Goal: Information Seeking & Learning: Learn about a topic

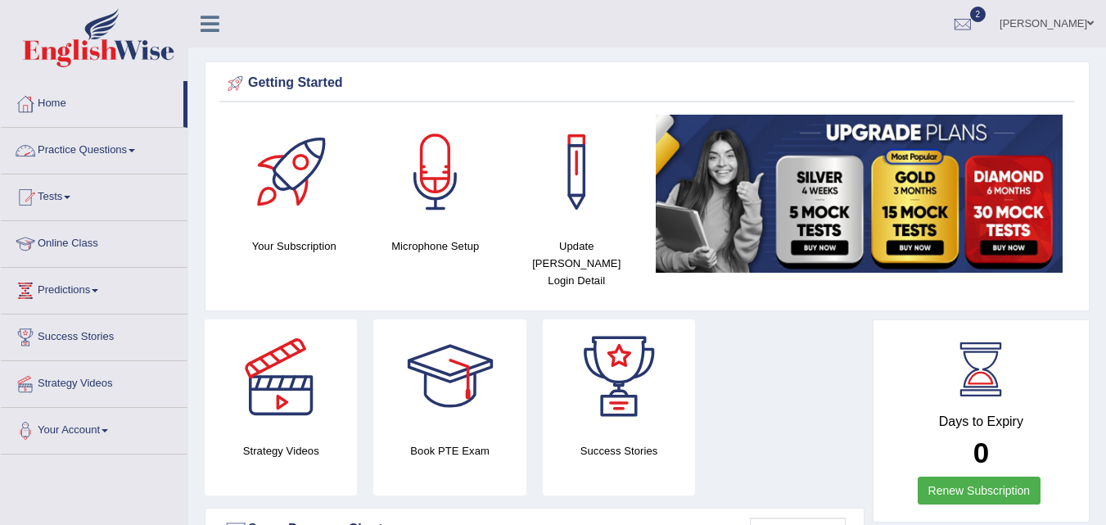
click at [87, 147] on link "Practice Questions" at bounding box center [94, 148] width 187 height 41
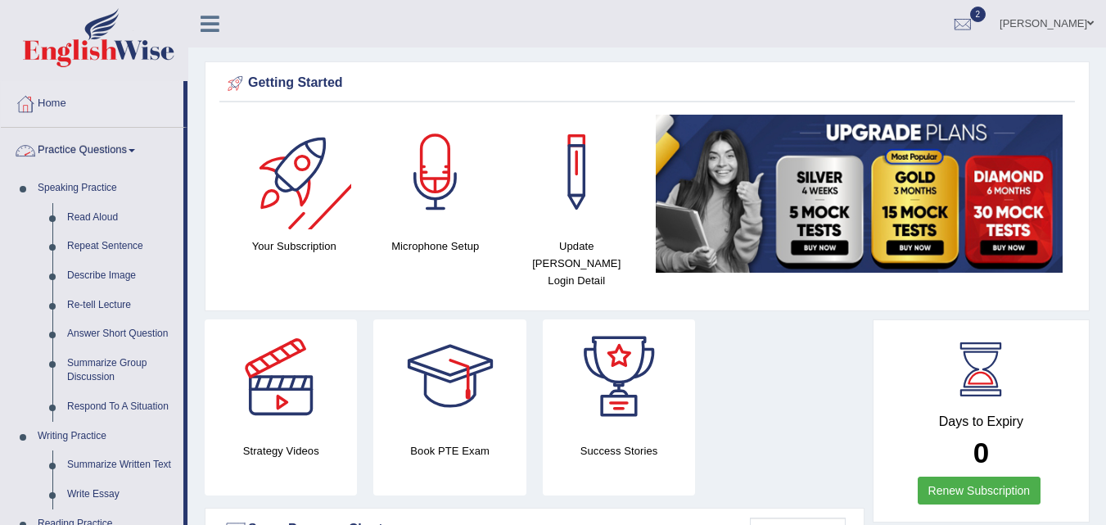
click at [1065, 495] on div "Days to Expiry 0 Renew Subscription" at bounding box center [980, 422] width 187 height 181
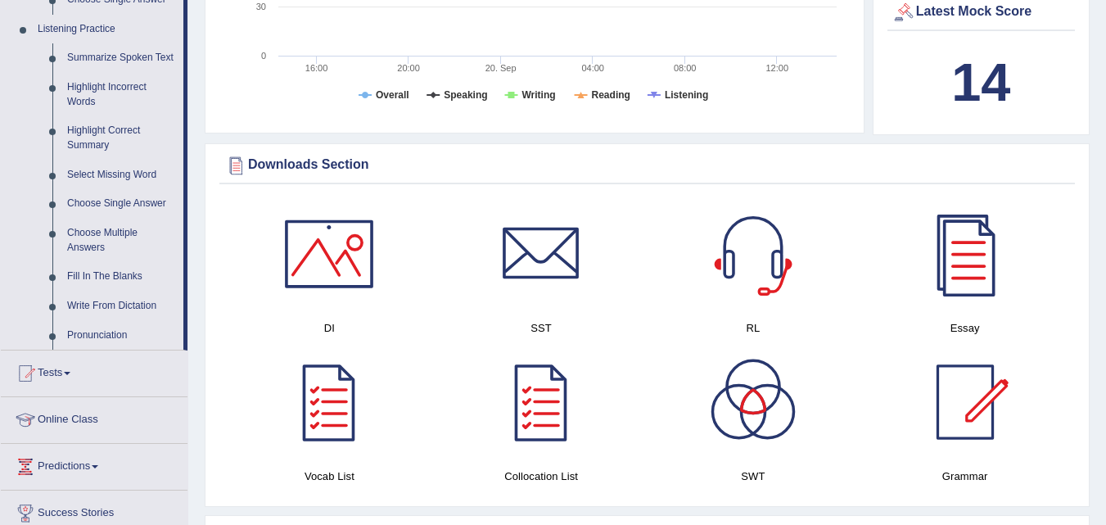
scroll to position [753, 0]
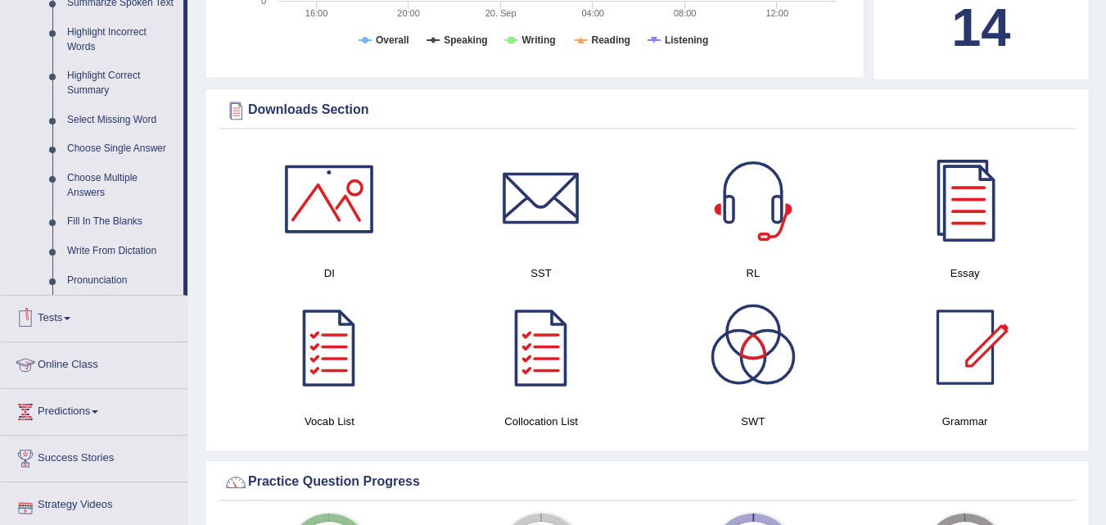
click at [73, 314] on link "Tests" at bounding box center [94, 315] width 187 height 41
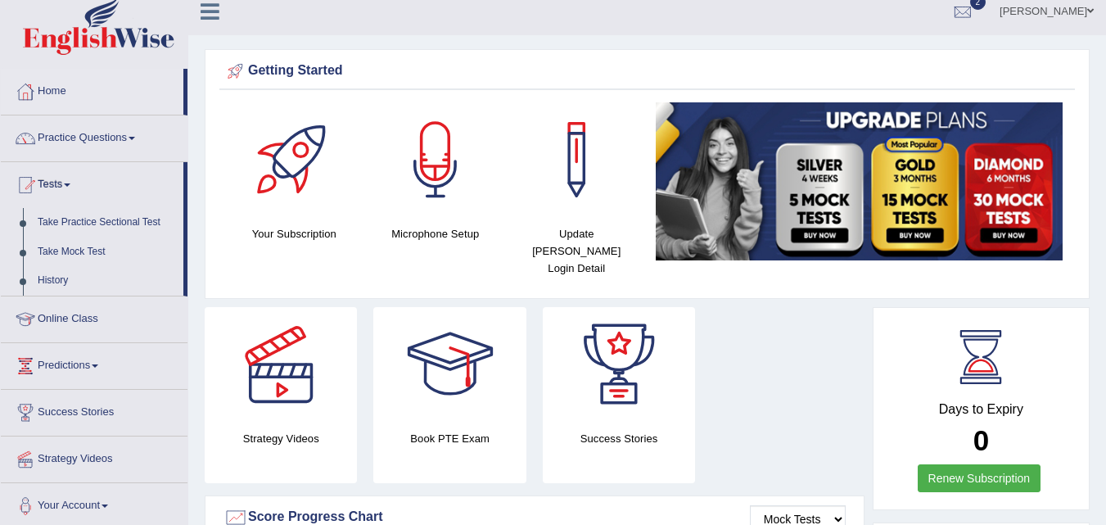
scroll to position [0, 0]
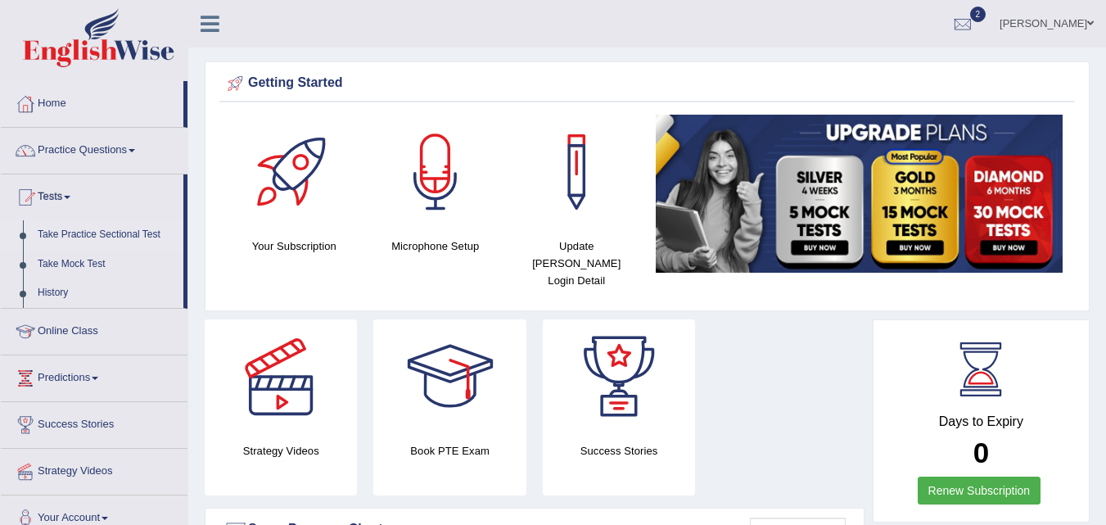
click at [106, 237] on link "Take Practice Sectional Test" at bounding box center [106, 234] width 153 height 29
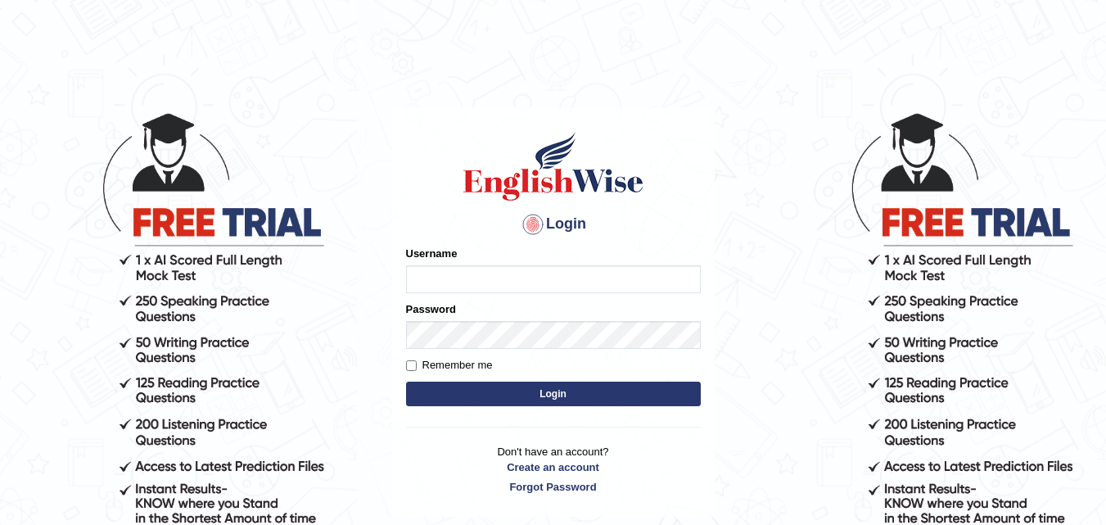
click at [460, 265] on input "Username" at bounding box center [553, 279] width 295 height 28
type input "kapoorankit95"
click at [443, 390] on button "Login" at bounding box center [553, 393] width 295 height 25
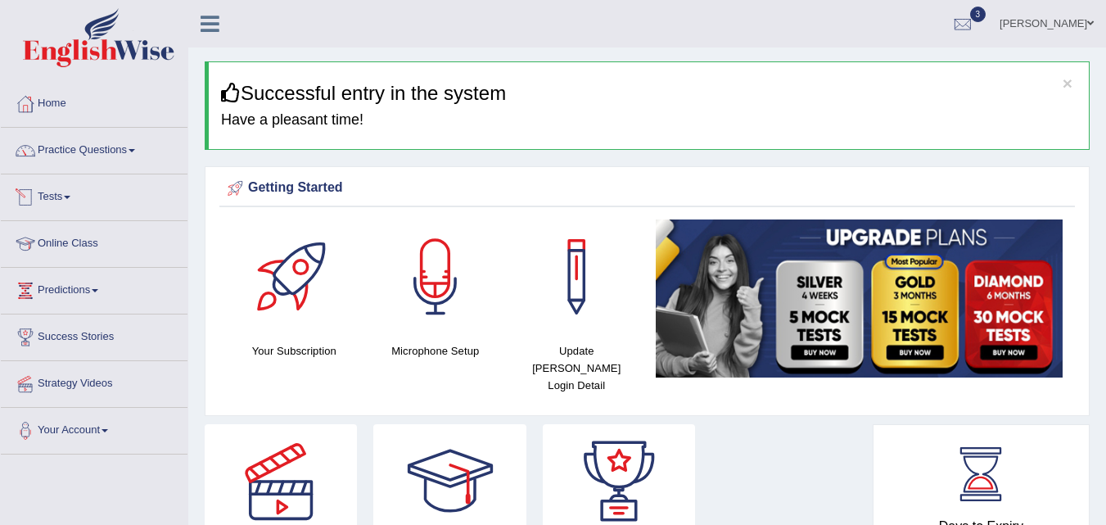
click at [83, 194] on link "Tests" at bounding box center [94, 194] width 187 height 41
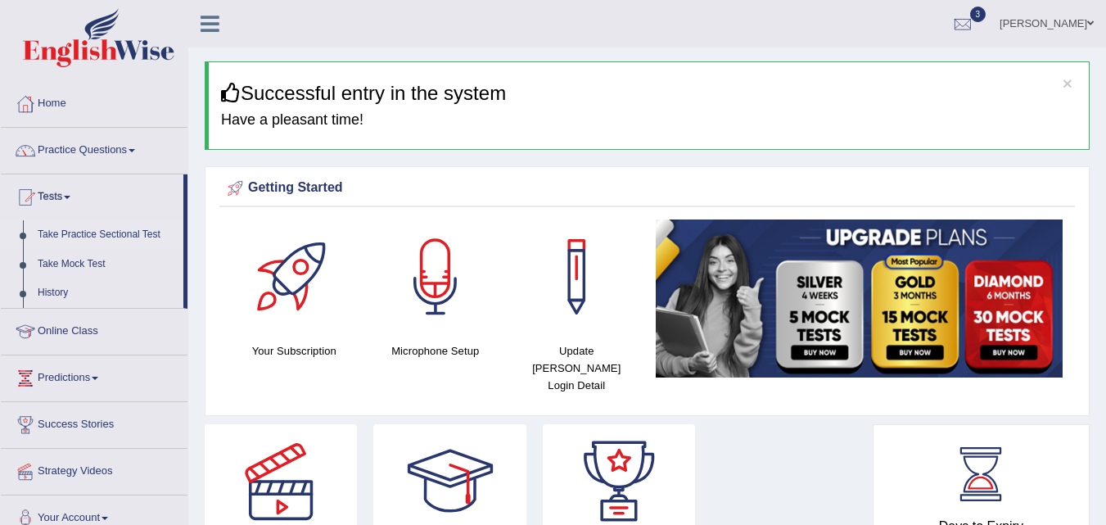
click at [91, 239] on link "Take Practice Sectional Test" at bounding box center [106, 234] width 153 height 29
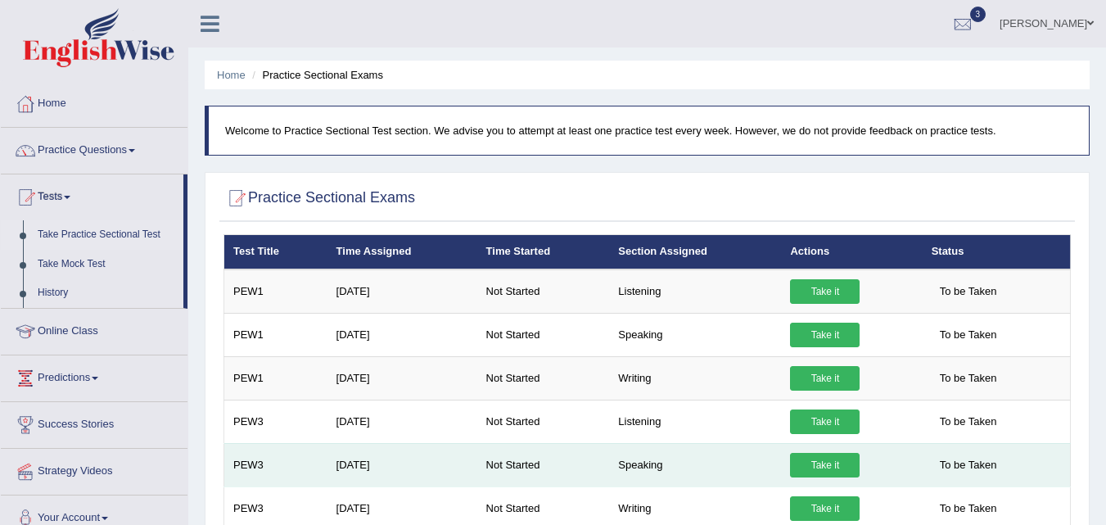
click at [815, 457] on link "Take it" at bounding box center [825, 465] width 70 height 25
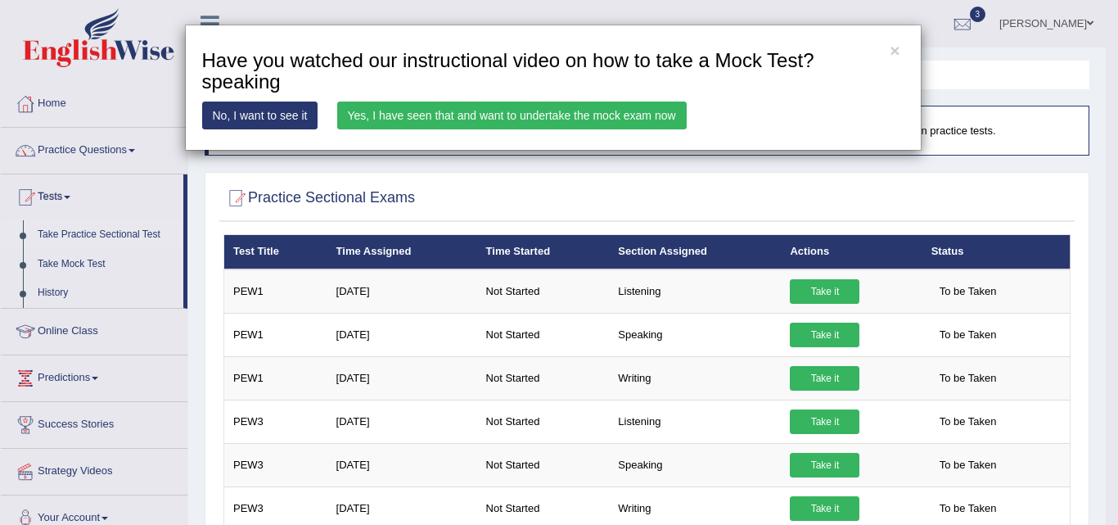
click at [577, 115] on link "Yes, I have seen that and want to undertake the mock exam now" at bounding box center [511, 115] width 349 height 28
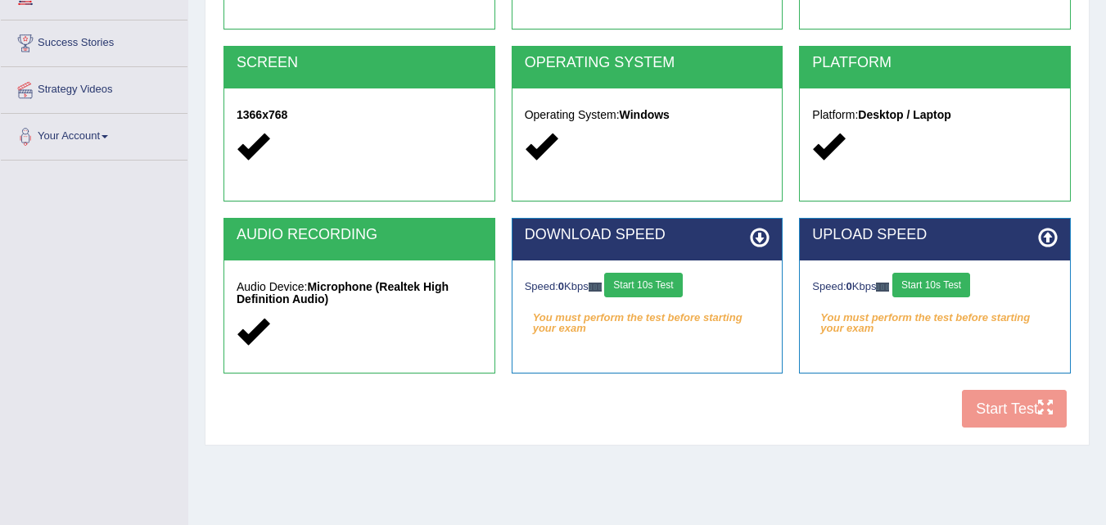
scroll to position [295, 0]
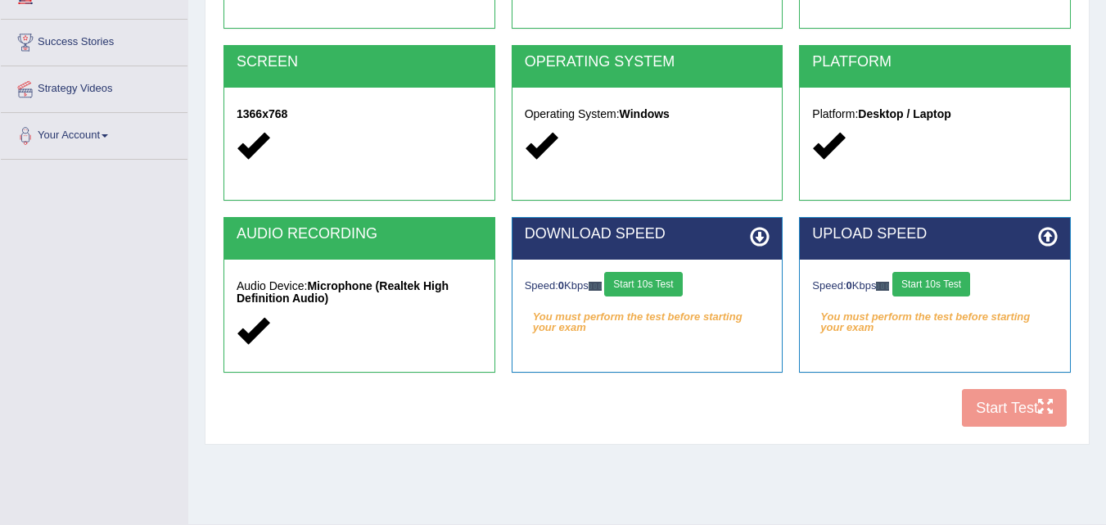
click at [989, 403] on div "COOKIES Cookies Enabled JAVASCRIPT Javascript Enabled BROWSER Browser: Chrome S…" at bounding box center [646, 154] width 855 height 562
click at [987, 402] on div "COOKIES Cookies Enabled JAVASCRIPT Javascript Enabled BROWSER Browser: Chrome S…" at bounding box center [646, 154] width 855 height 562
click at [1001, 409] on div "COOKIES Cookies Enabled JAVASCRIPT Javascript Enabled BROWSER Browser: Chrome S…" at bounding box center [646, 154] width 855 height 562
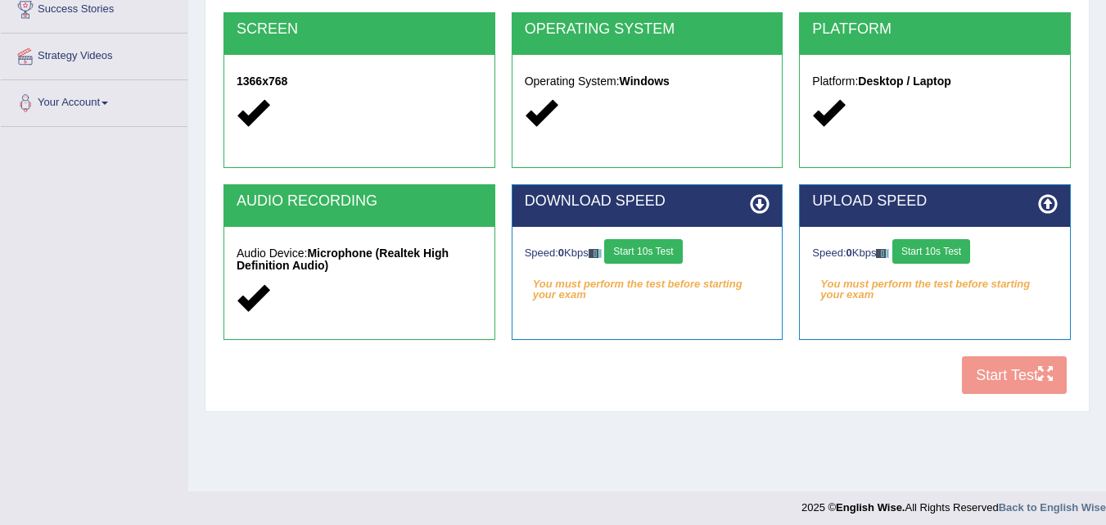
scroll to position [335, 0]
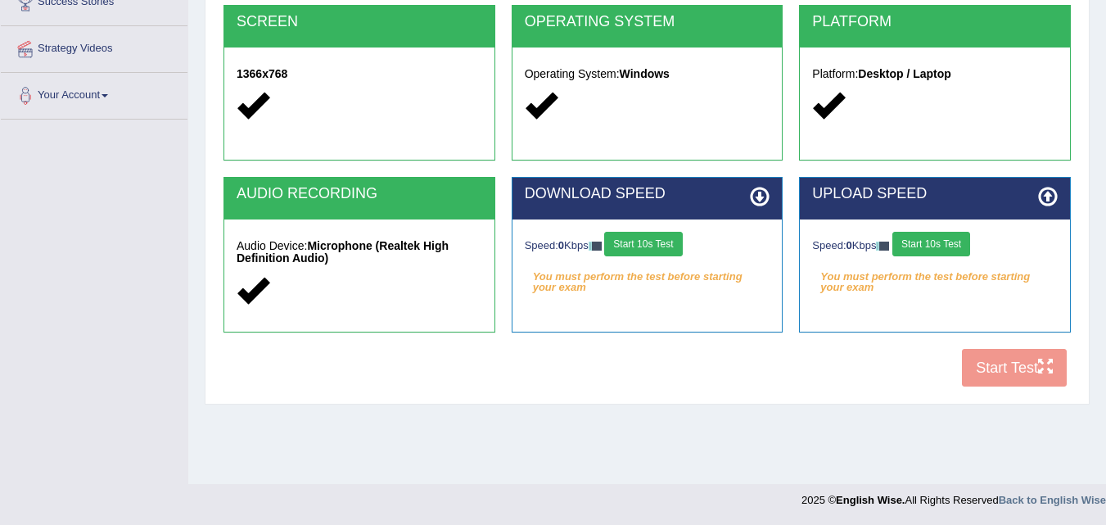
click at [994, 372] on div "COOKIES Cookies Enabled JAVASCRIPT Javascript Enabled BROWSER Browser: Chrome S…" at bounding box center [646, 114] width 855 height 562
click at [1021, 370] on div "COOKIES Cookies Enabled JAVASCRIPT Javascript Enabled BROWSER Browser: Chrome S…" at bounding box center [646, 114] width 855 height 562
click at [634, 249] on button "Start 10s Test" at bounding box center [643, 244] width 78 height 25
click at [993, 377] on div "COOKIES Cookies Enabled JAVASCRIPT Javascript Enabled BROWSER Browser: Chrome S…" at bounding box center [646, 114] width 855 height 562
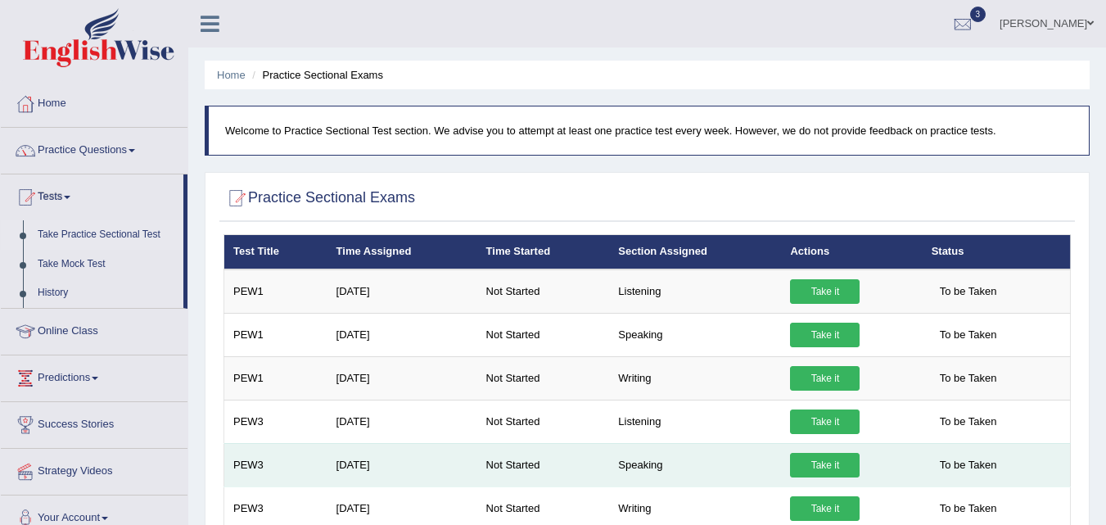
click at [822, 456] on link "Take it" at bounding box center [825, 465] width 70 height 25
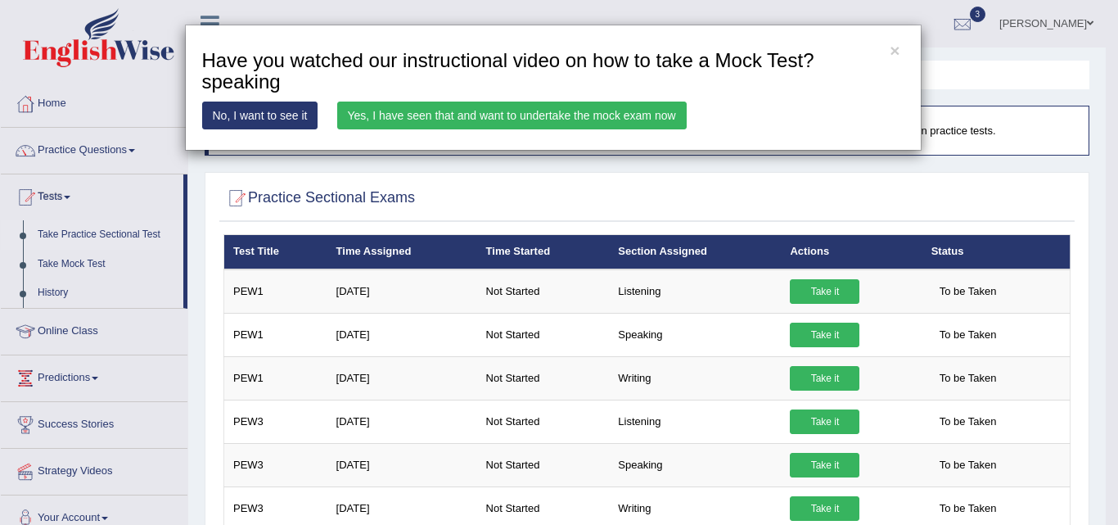
click at [431, 117] on link "Yes, I have seen that and want to undertake the mock exam now" at bounding box center [511, 115] width 349 height 28
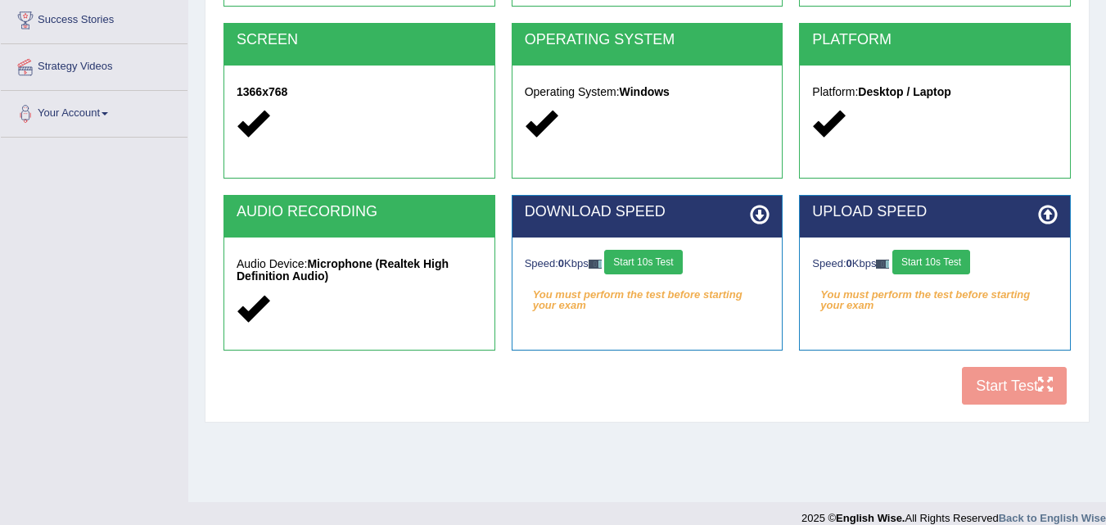
scroll to position [335, 0]
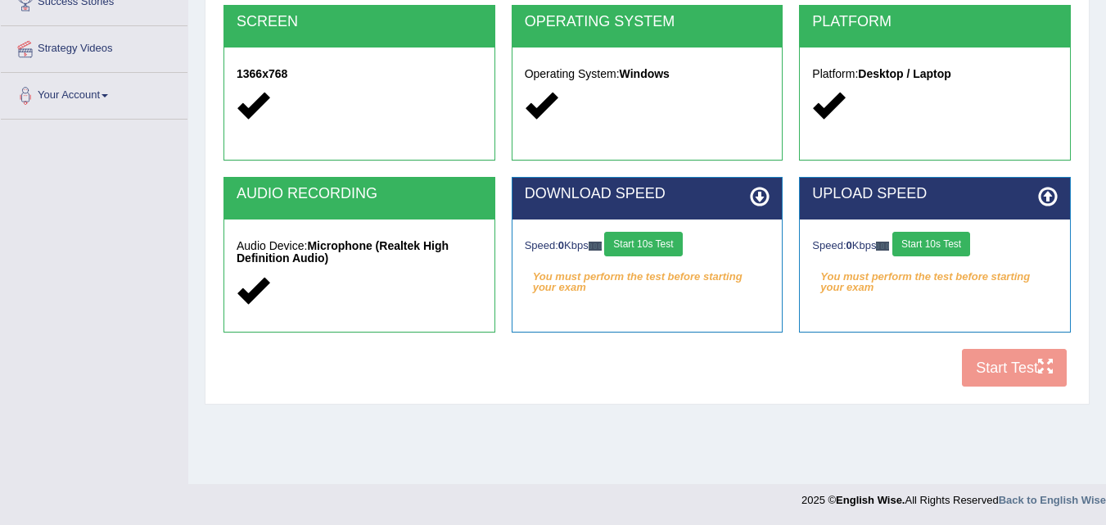
click at [1000, 359] on div "COOKIES Cookies Enabled JAVASCRIPT Javascript Enabled BROWSER Browser: Chrome S…" at bounding box center [646, 114] width 855 height 562
click at [868, 329] on div "UPLOAD SPEED Speed: 0 Kbps Start 10s Test You must perform the test before star…" at bounding box center [935, 254] width 272 height 155
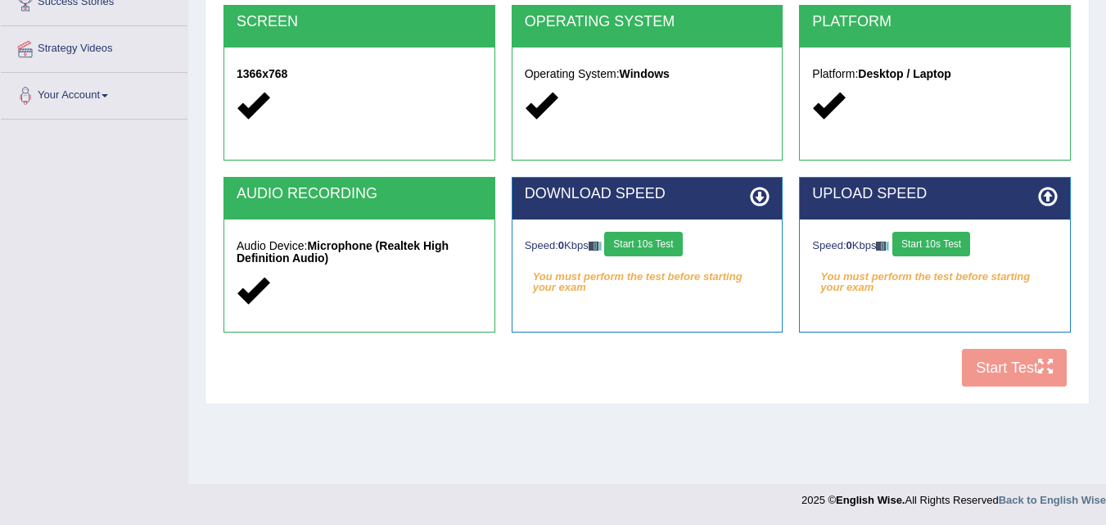
click at [928, 240] on button "Start 10s Test" at bounding box center [931, 244] width 78 height 25
click at [661, 235] on button "Start 10s Test" at bounding box center [643, 244] width 78 height 25
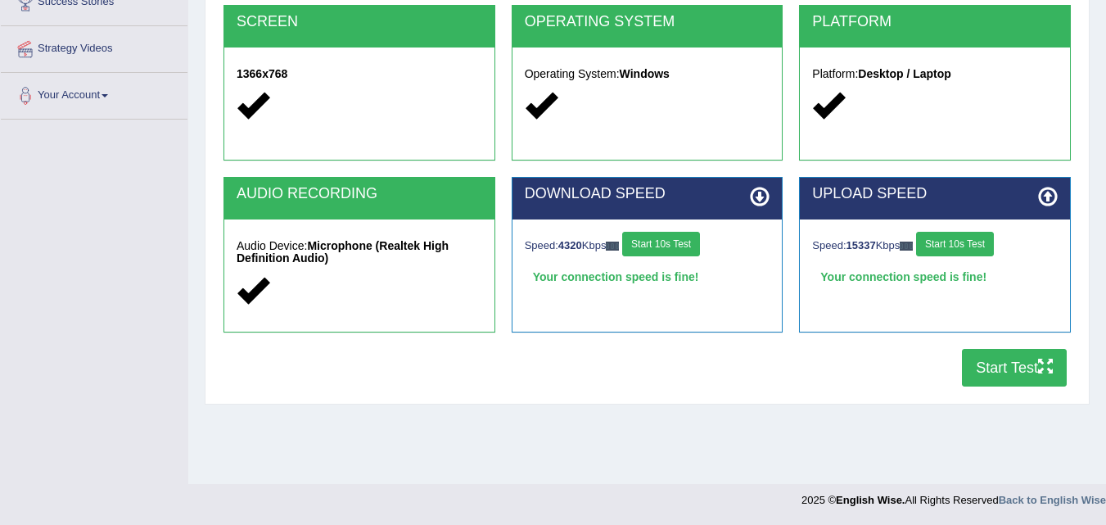
click at [1031, 369] on button "Start Test" at bounding box center [1014, 368] width 105 height 38
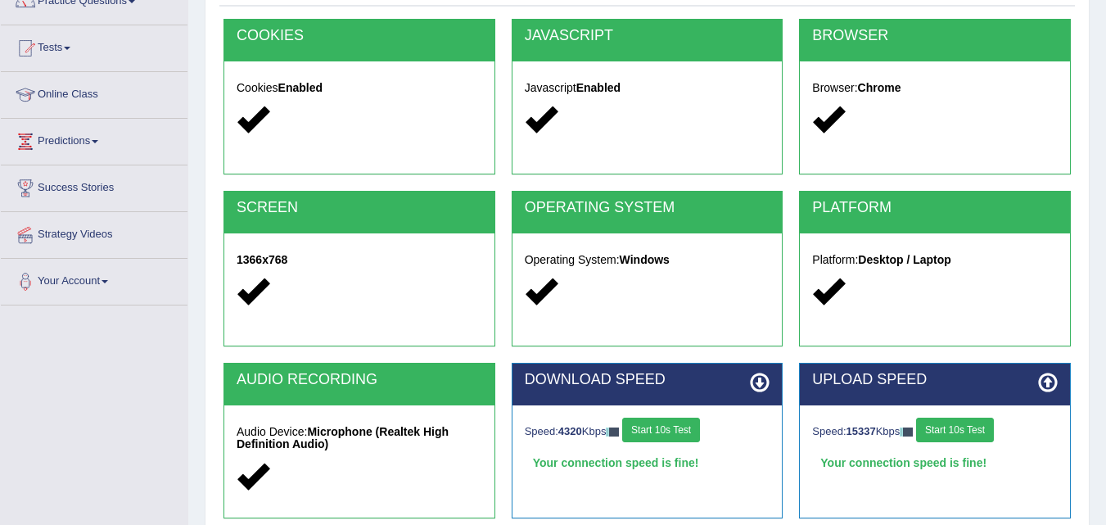
scroll to position [0, 0]
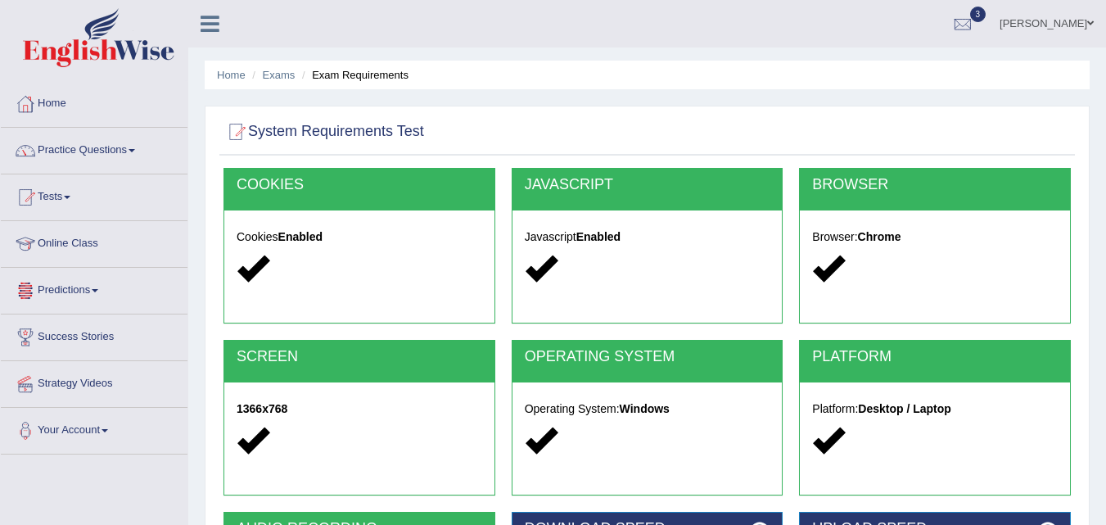
click at [70, 198] on span at bounding box center [67, 197] width 7 height 3
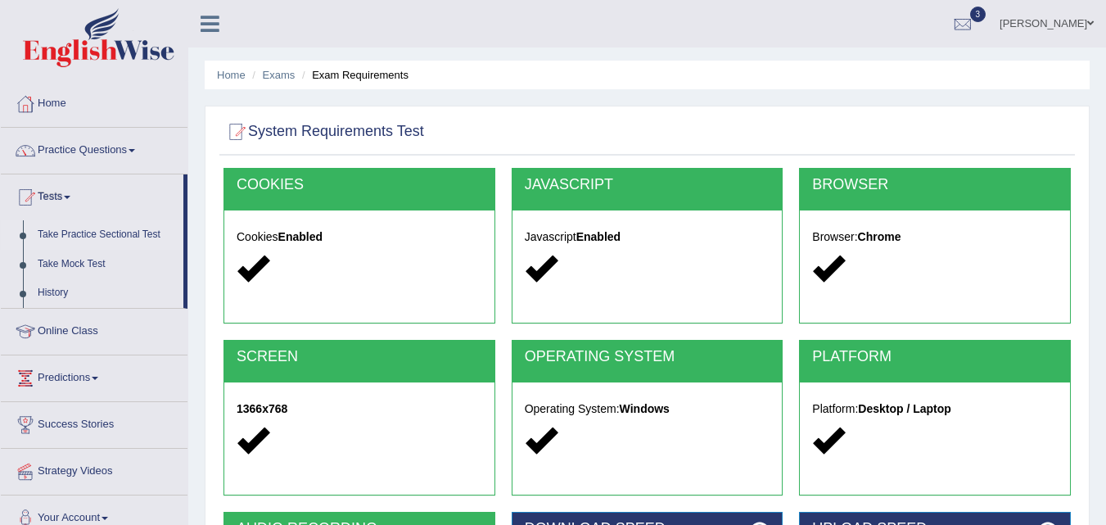
click at [96, 237] on link "Take Practice Sectional Test" at bounding box center [106, 234] width 153 height 29
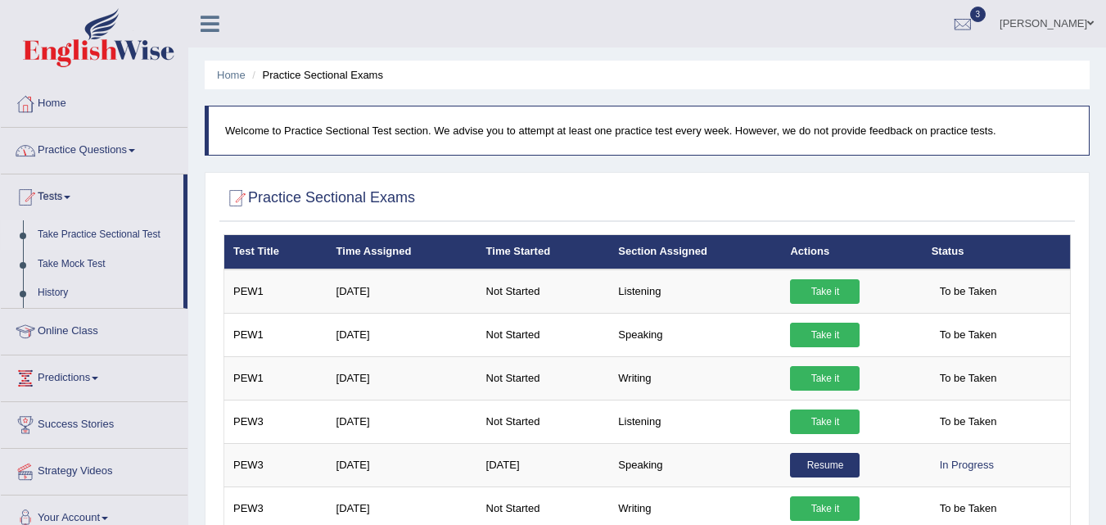
click at [89, 151] on link "Practice Questions" at bounding box center [94, 148] width 187 height 41
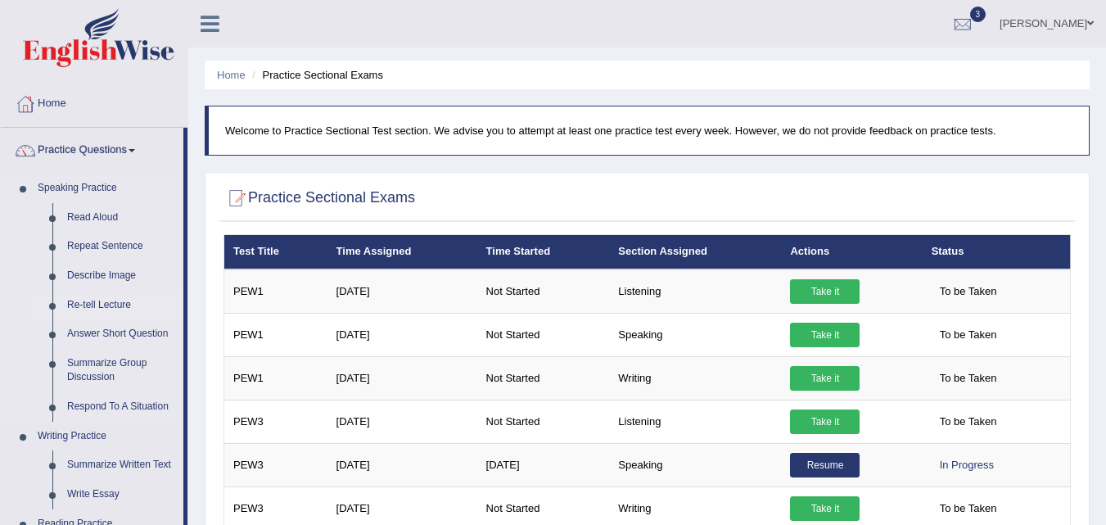
click at [100, 301] on link "Re-tell Lecture" at bounding box center [122, 305] width 124 height 29
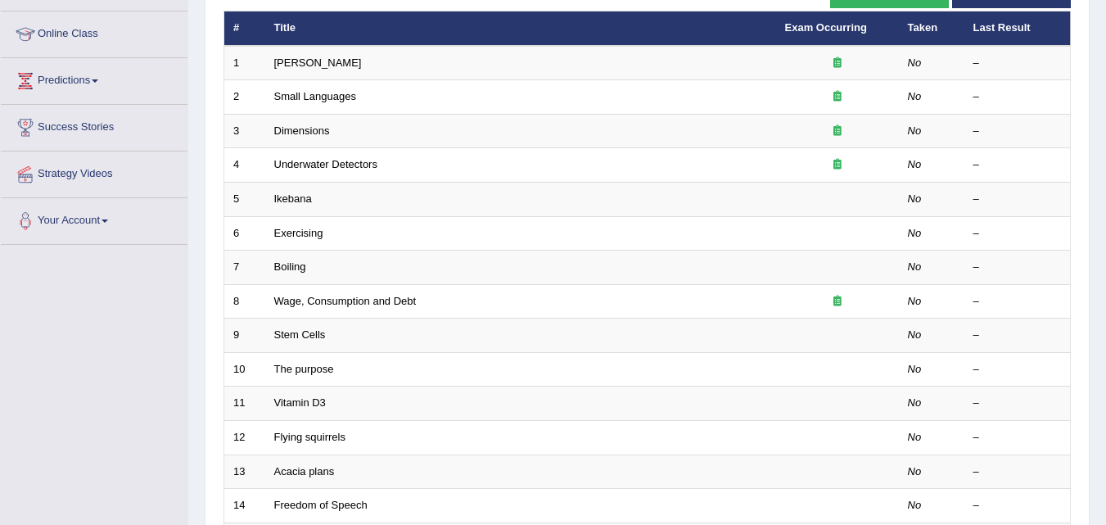
scroll to position [240, 0]
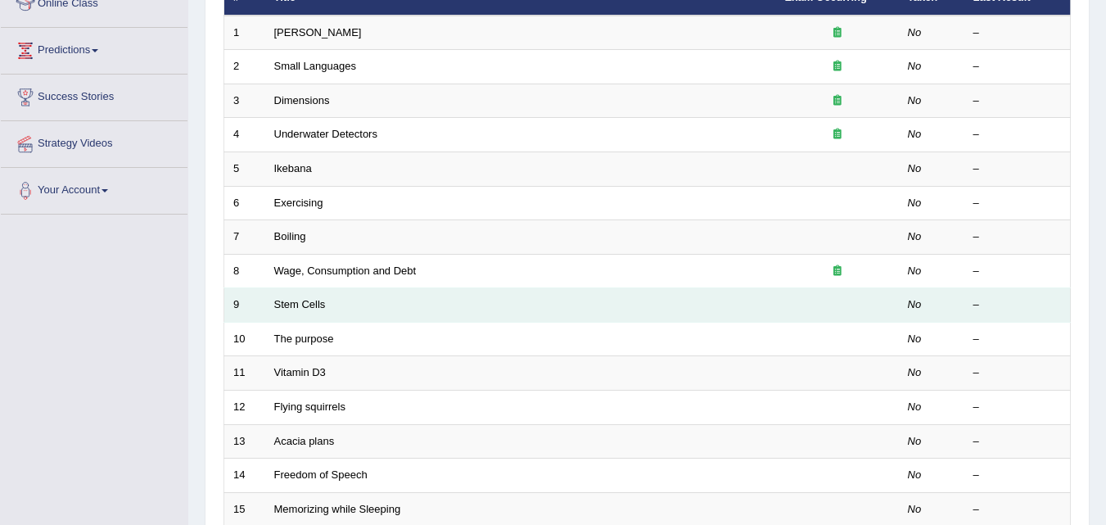
click at [339, 308] on td "Stem Cells" at bounding box center [520, 305] width 511 height 34
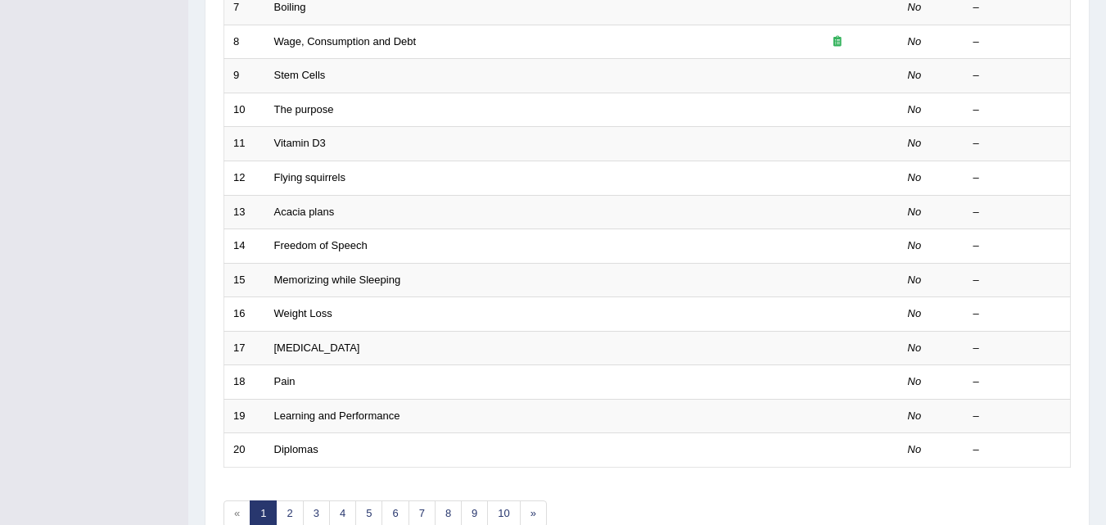
scroll to position [512, 0]
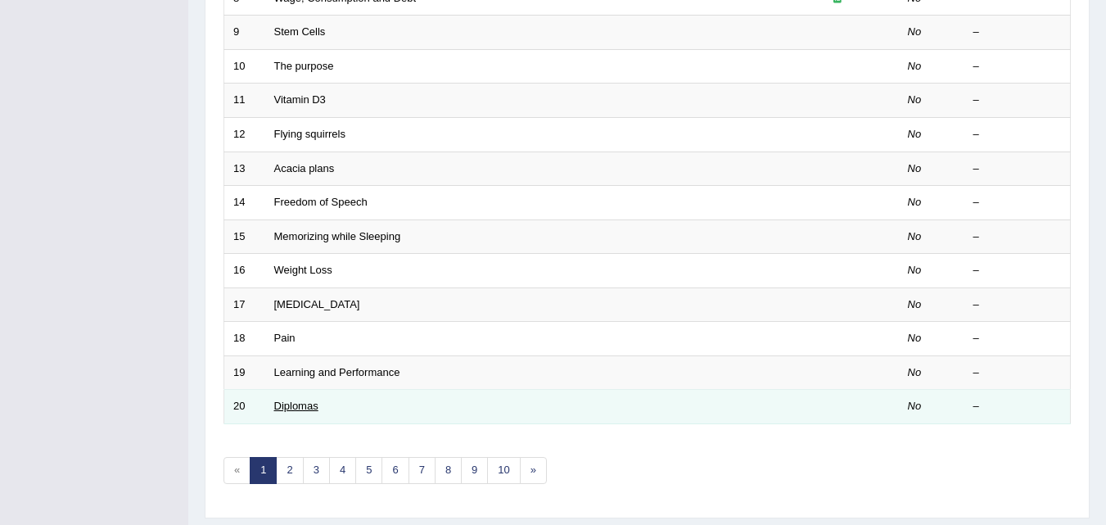
click at [298, 403] on link "Diplomas" at bounding box center [296, 405] width 44 height 12
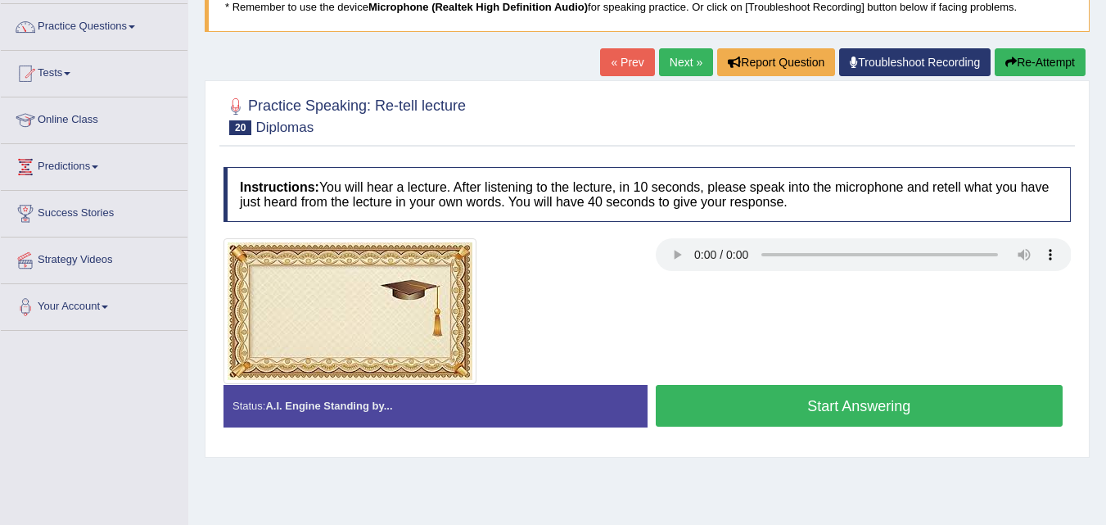
scroll to position [164, 0]
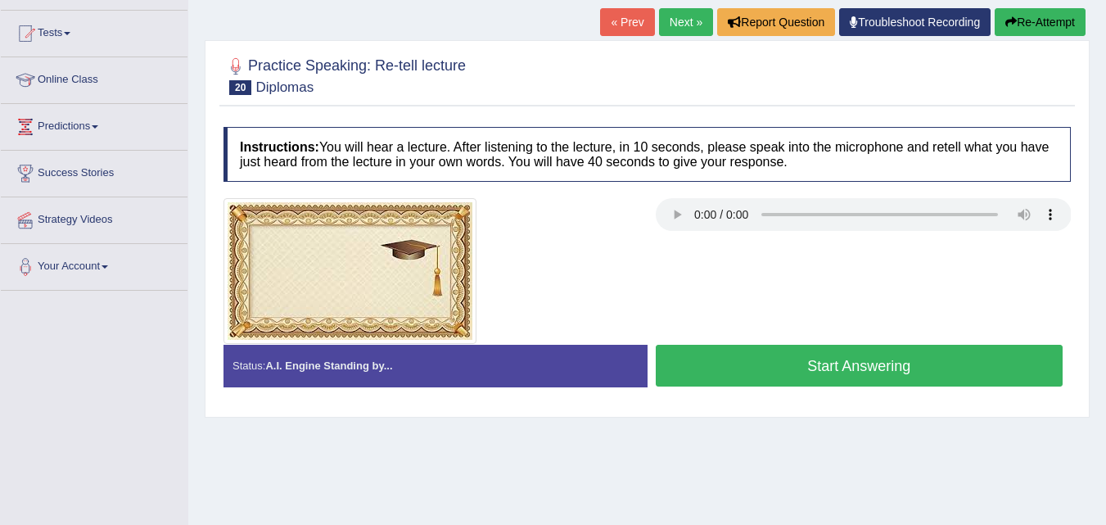
click at [764, 358] on button "Start Answering" at bounding box center [860, 366] width 408 height 42
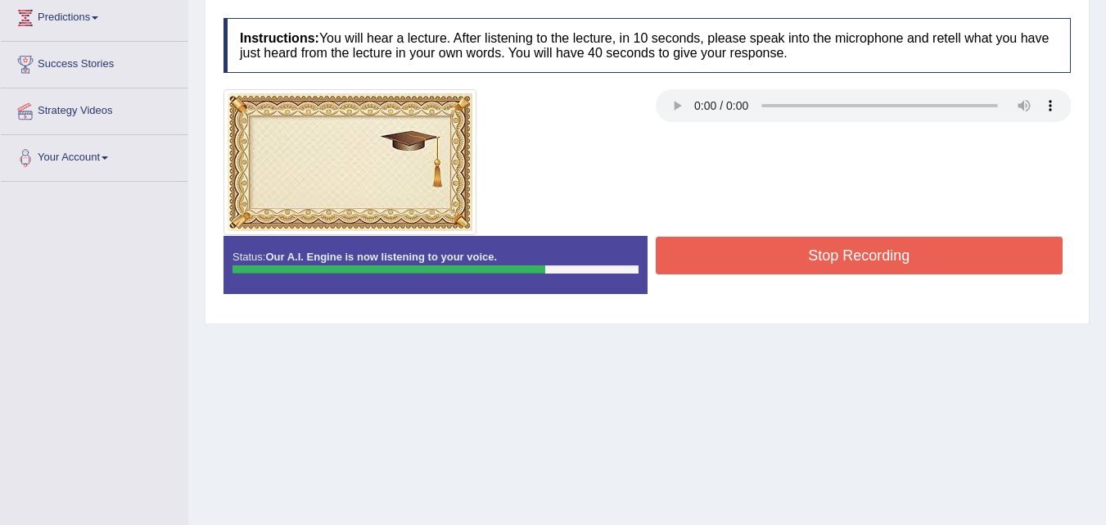
scroll to position [335, 0]
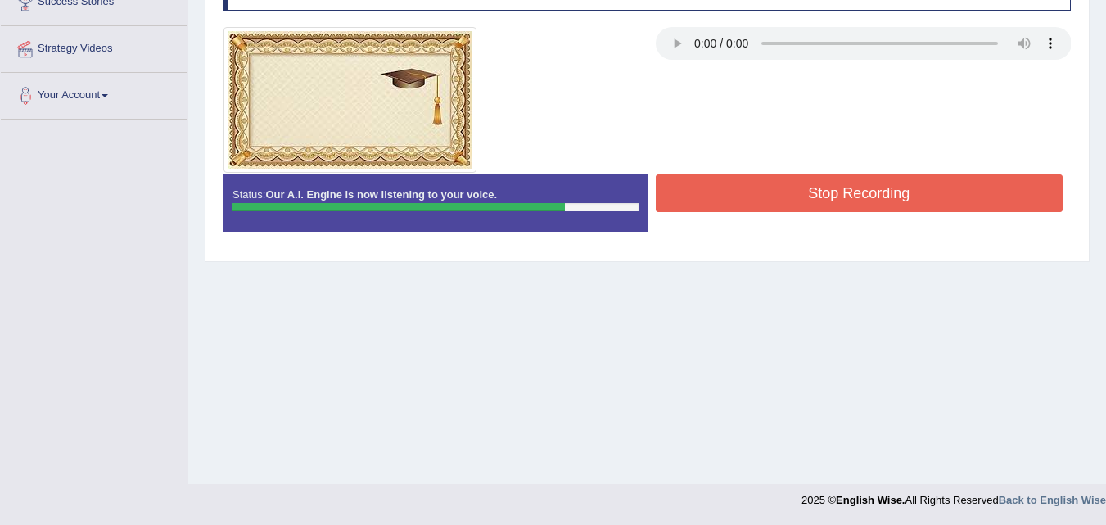
click at [933, 204] on button "Stop Recording" at bounding box center [860, 193] width 408 height 38
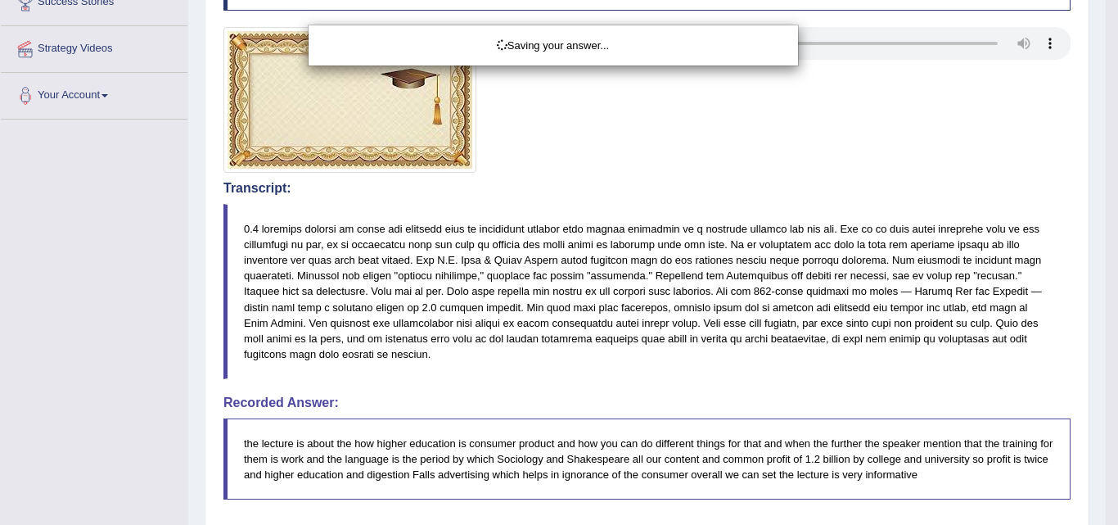
click at [1105, 502] on div "Saving your answer..." at bounding box center [559, 262] width 1118 height 525
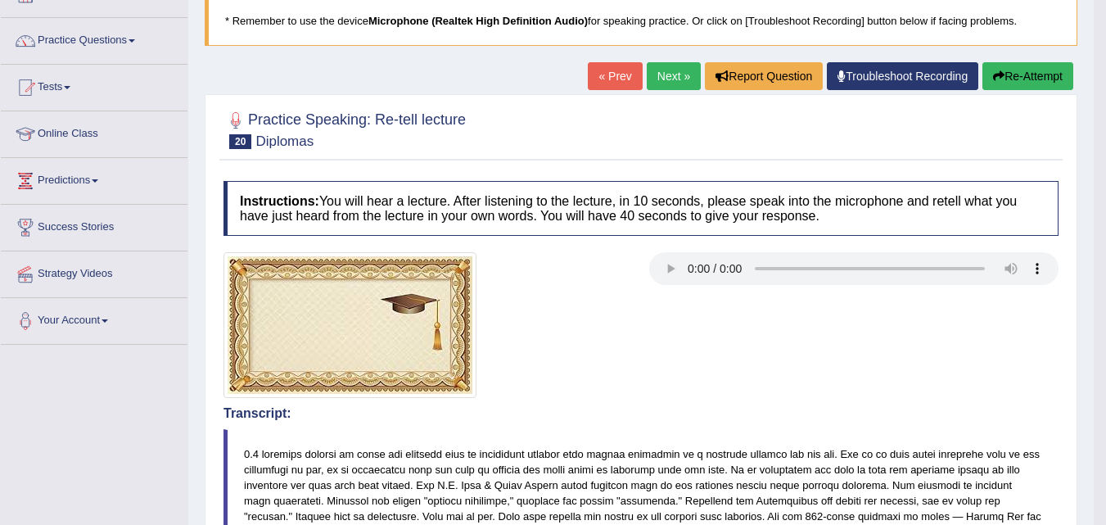
scroll to position [89, 0]
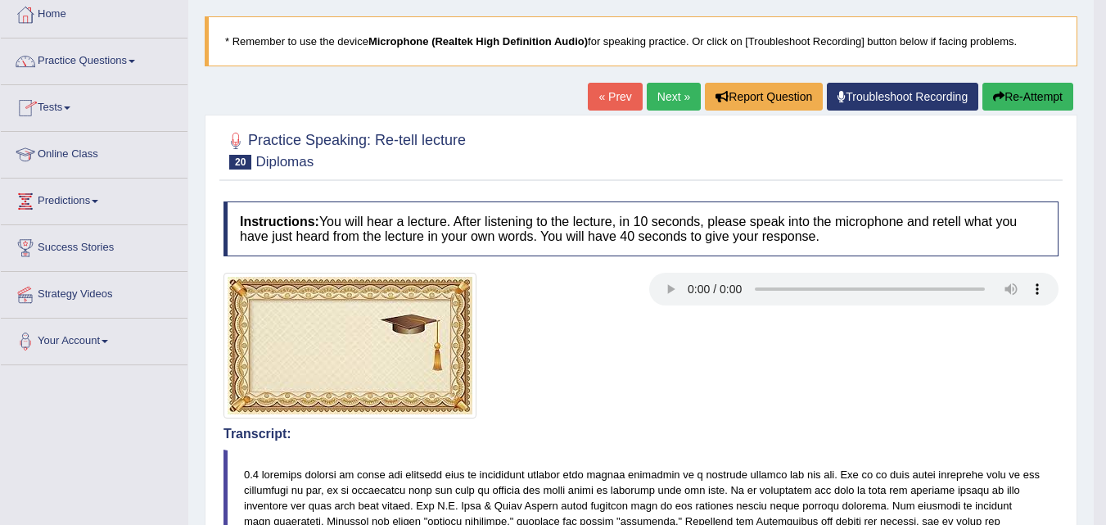
click at [70, 106] on span at bounding box center [67, 107] width 7 height 3
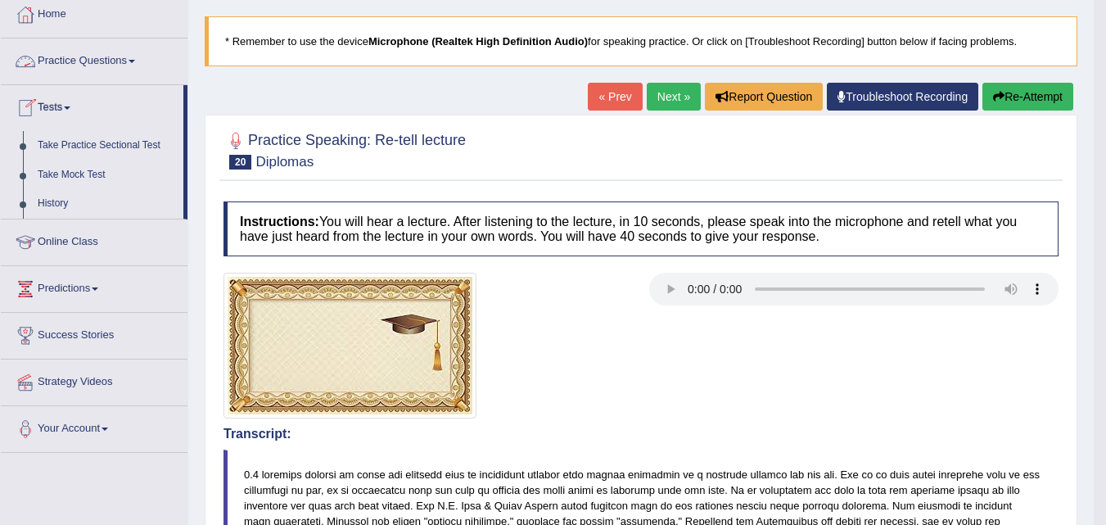
click at [92, 58] on link "Practice Questions" at bounding box center [94, 58] width 187 height 41
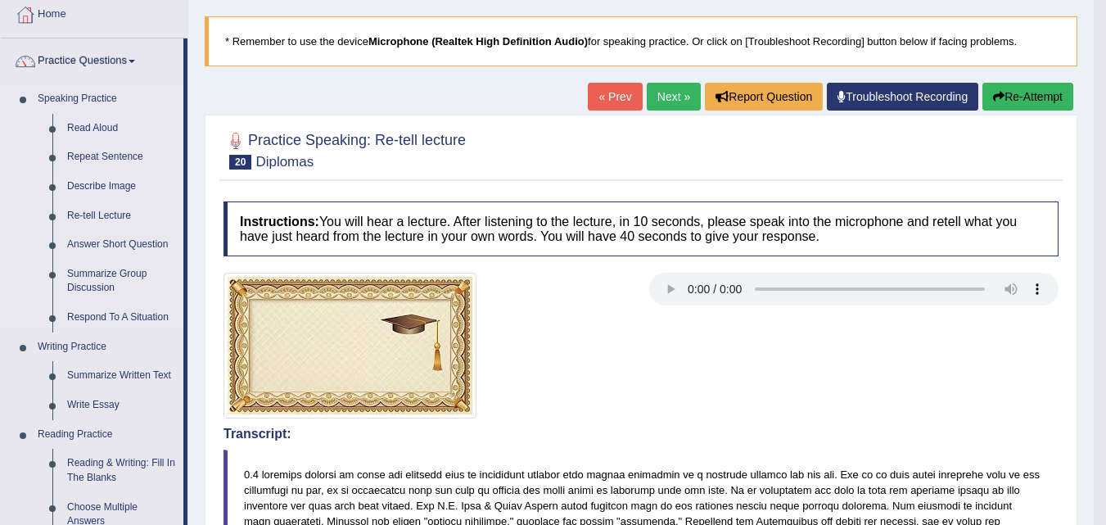
click at [119, 188] on link "Describe Image" at bounding box center [122, 186] width 124 height 29
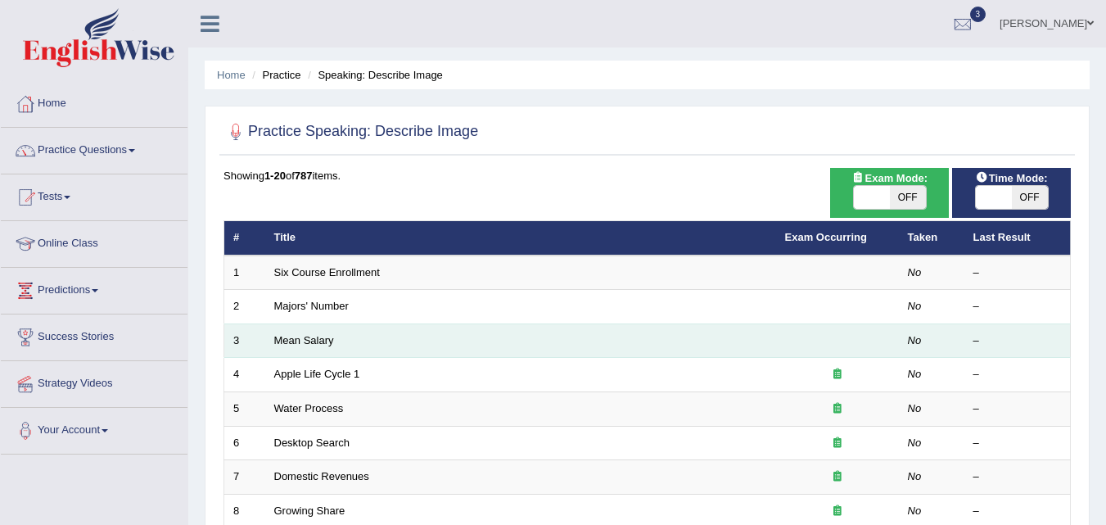
click at [611, 345] on td "Mean Salary" at bounding box center [520, 340] width 511 height 34
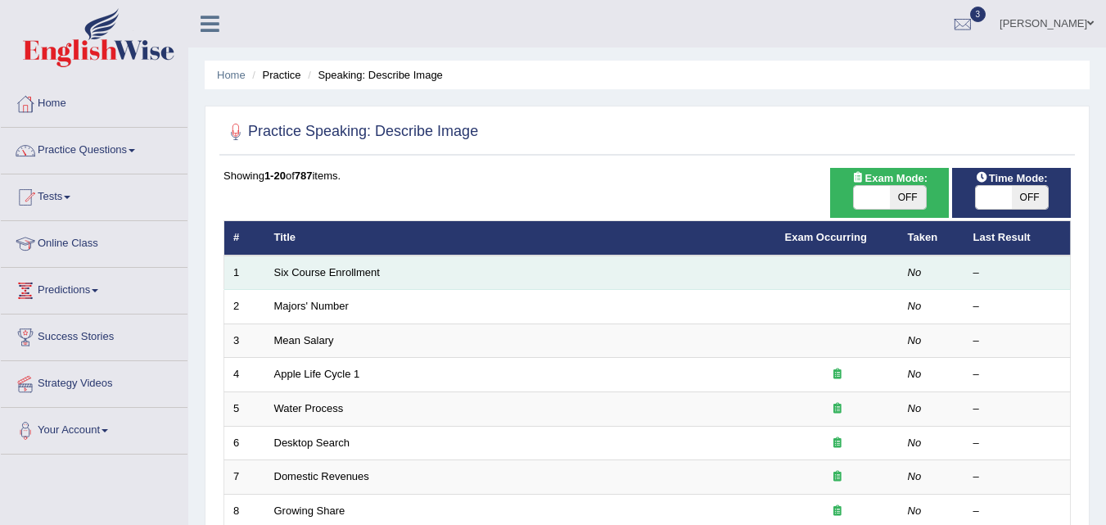
click at [644, 278] on td "Six Course Enrollment" at bounding box center [520, 272] width 511 height 34
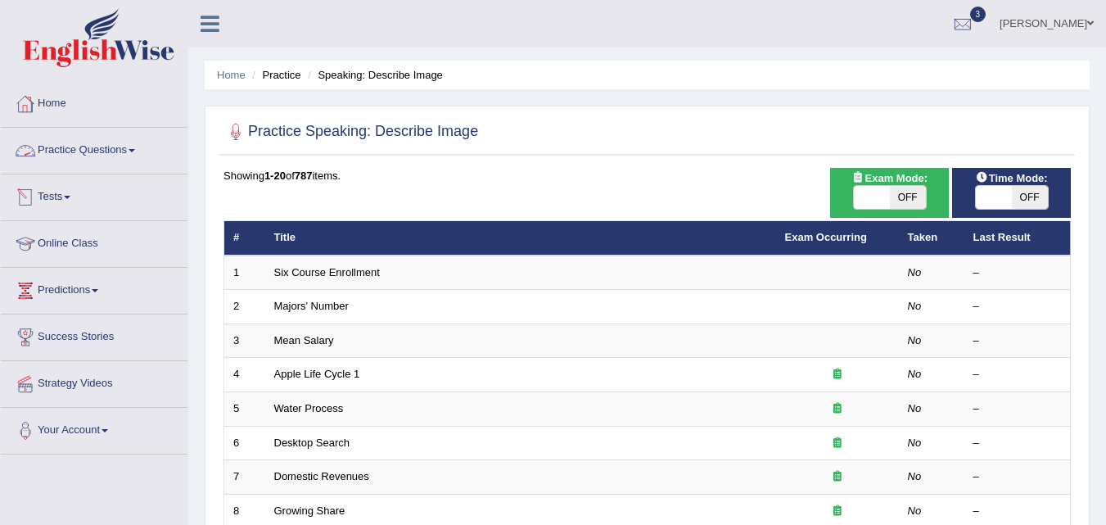
click at [135, 153] on link "Practice Questions" at bounding box center [94, 148] width 187 height 41
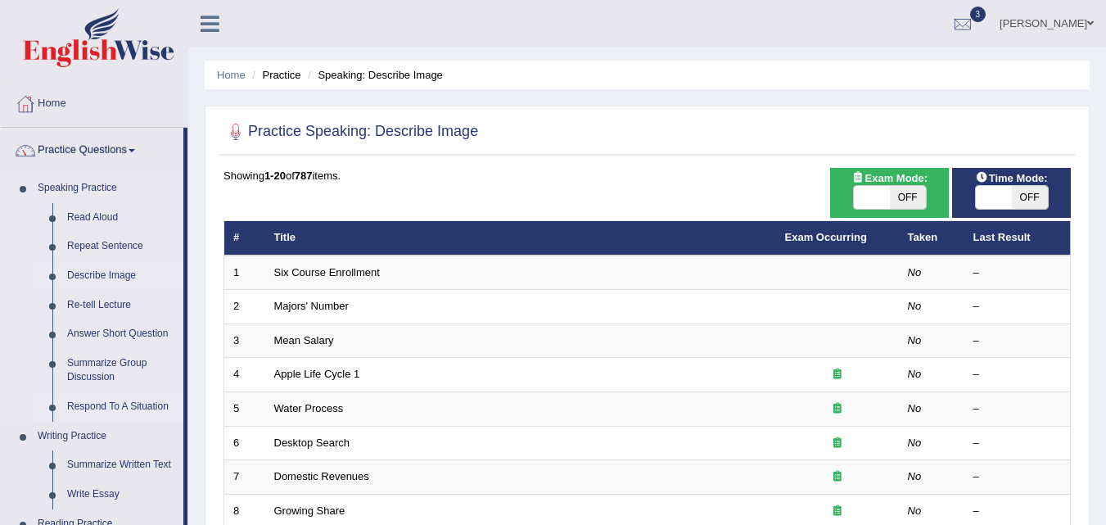
click at [151, 411] on link "Respond To A Situation" at bounding box center [122, 406] width 124 height 29
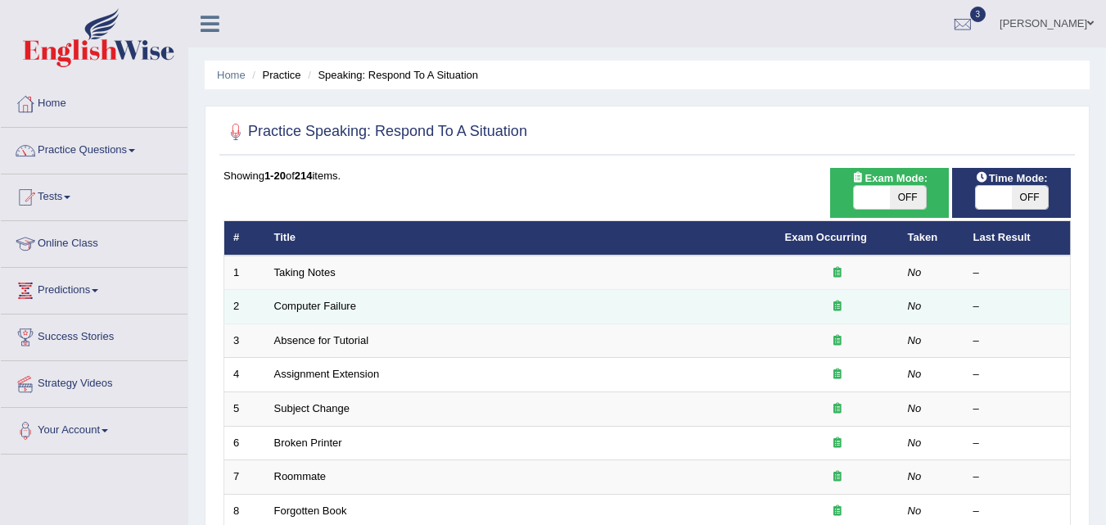
click at [723, 310] on td "Computer Failure" at bounding box center [520, 307] width 511 height 34
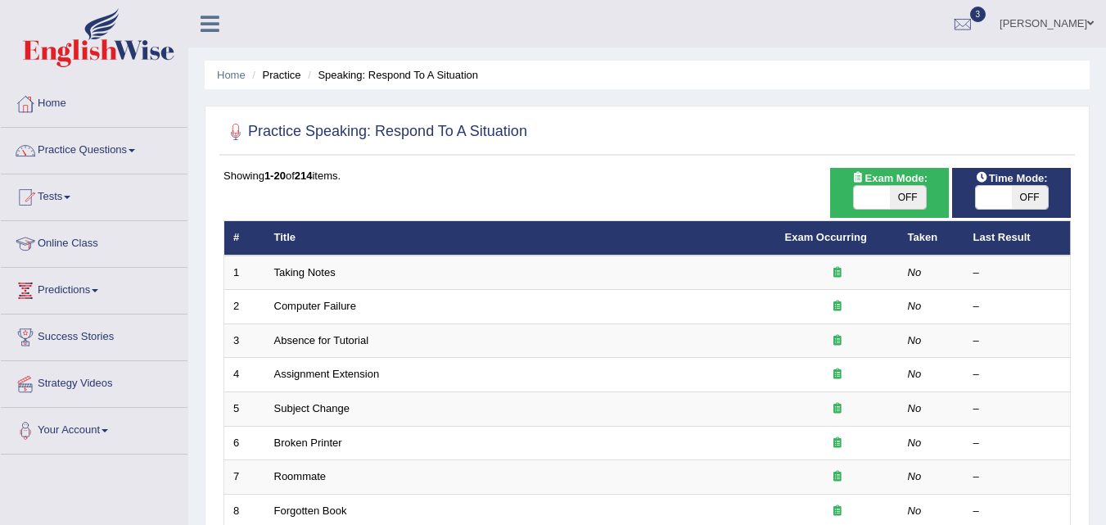
click at [910, 196] on span "OFF" at bounding box center [908, 197] width 36 height 23
checkbox input "true"
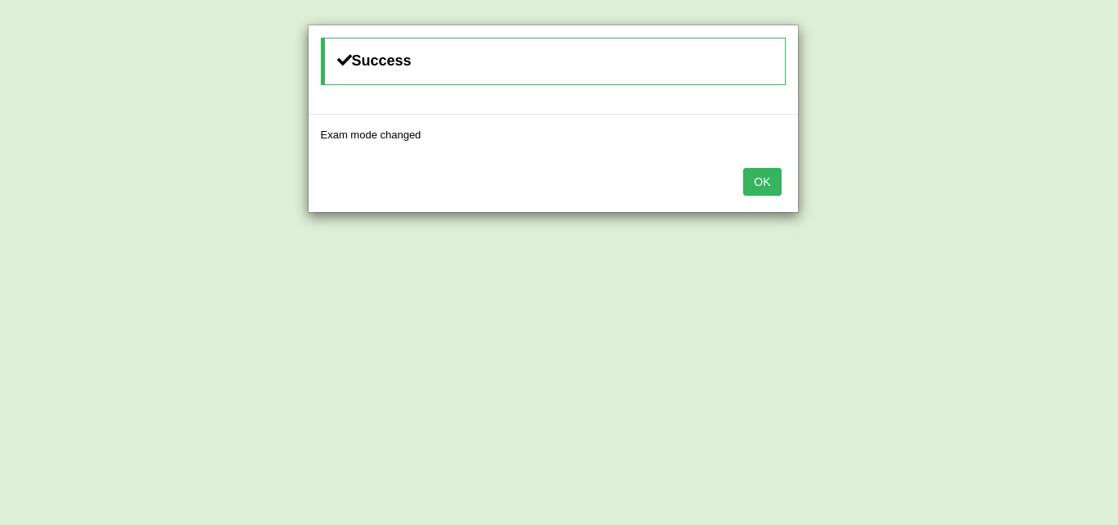
click at [766, 183] on button "OK" at bounding box center [762, 182] width 38 height 28
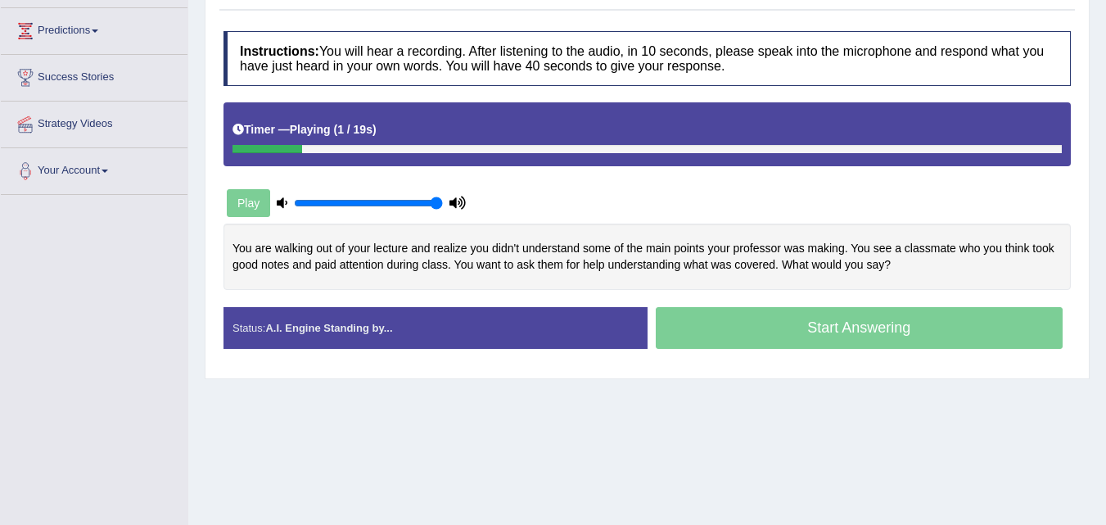
scroll to position [262, 0]
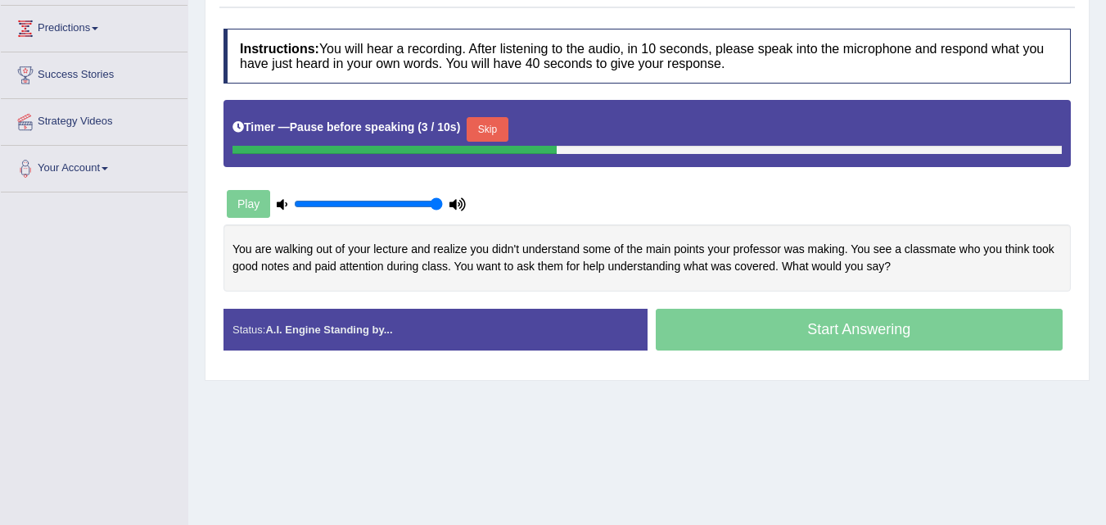
click at [888, 323] on div "Start Answering" at bounding box center [859, 332] width 424 height 46
click at [823, 335] on div "Start Answering" at bounding box center [859, 332] width 424 height 46
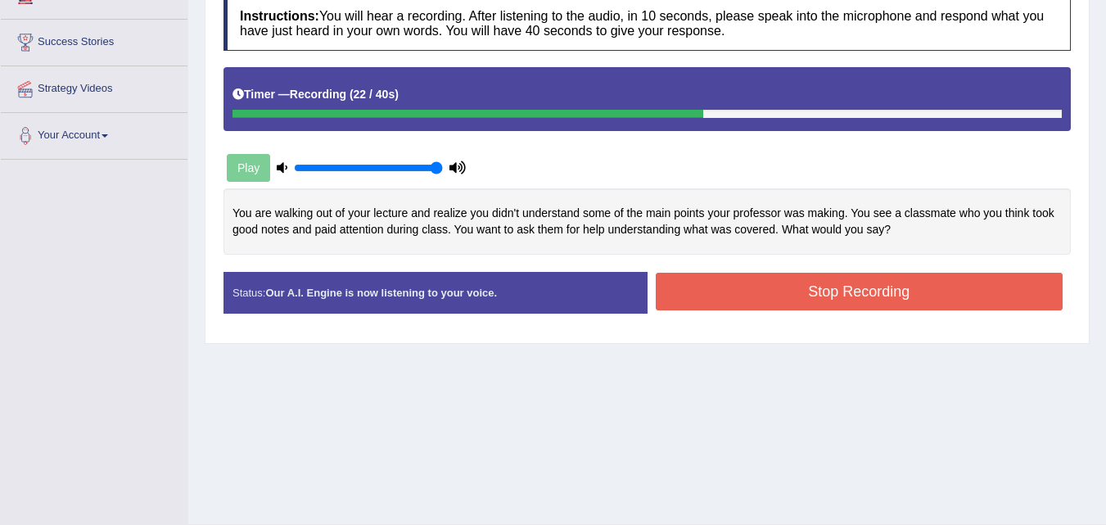
scroll to position [335, 0]
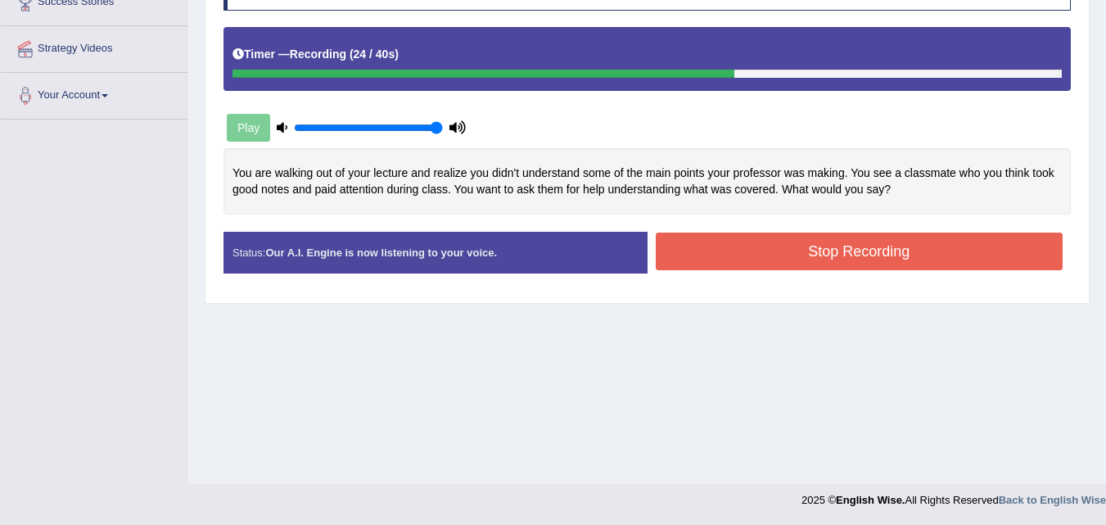
click at [881, 264] on button "Stop Recording" at bounding box center [860, 251] width 408 height 38
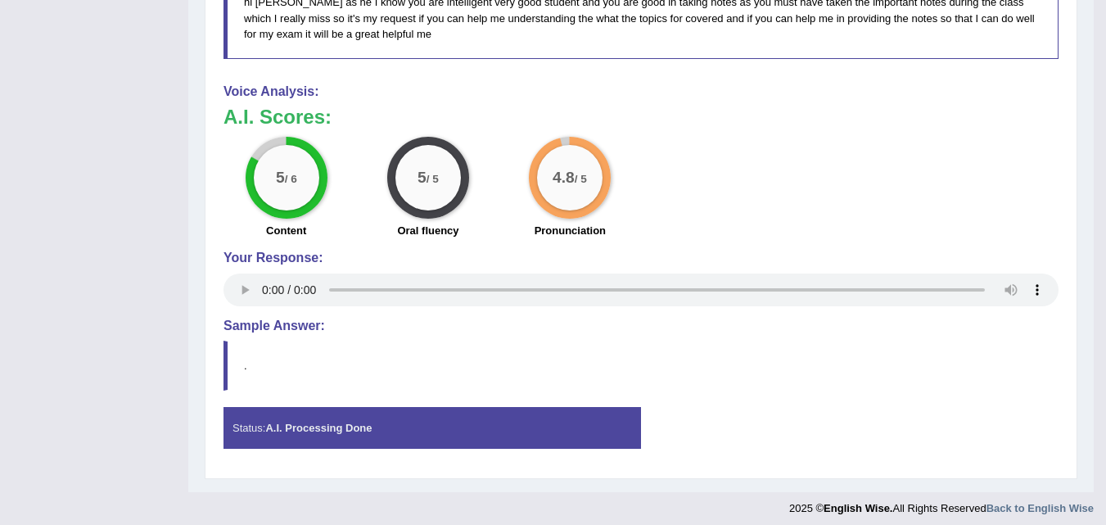
scroll to position [723, 0]
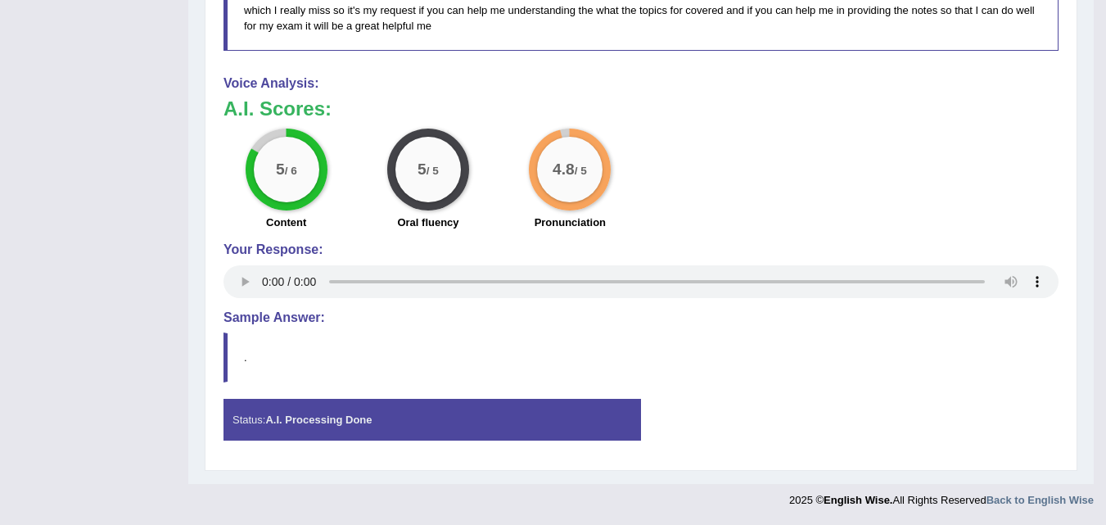
click at [306, 318] on h4 "Sample Answer:" at bounding box center [640, 317] width 835 height 15
click at [340, 425] on strong "A.I. Processing Done" at bounding box center [318, 419] width 106 height 12
click at [291, 313] on h4 "Sample Answer:" at bounding box center [640, 317] width 835 height 15
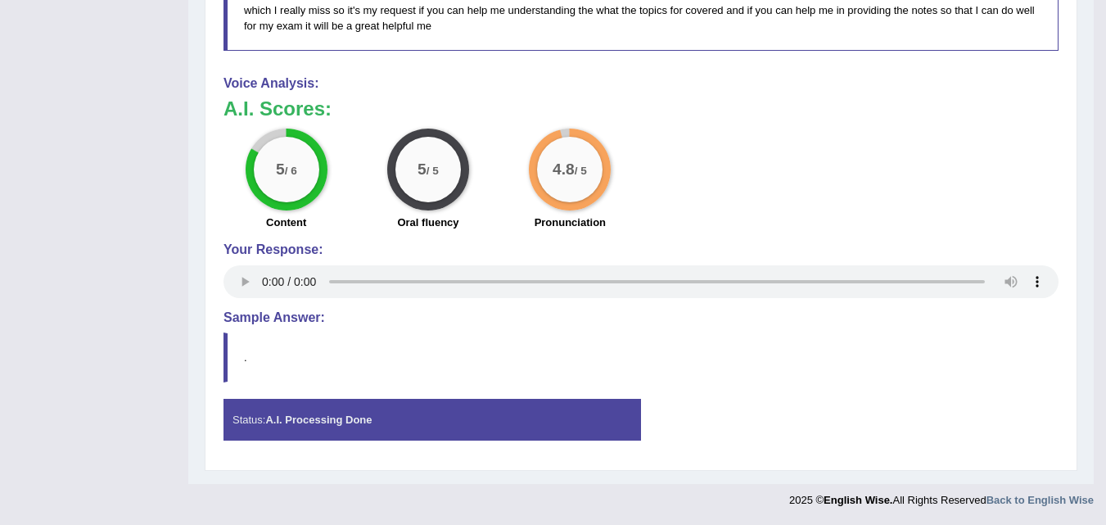
click at [292, 430] on div "Status: A.I. Processing Done" at bounding box center [431, 420] width 417 height 42
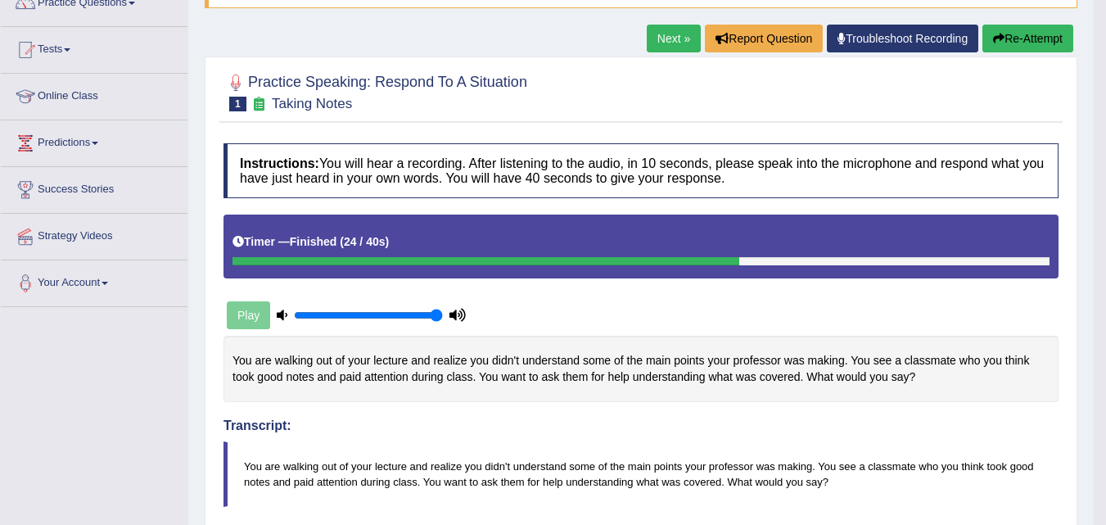
scroll to position [145, 0]
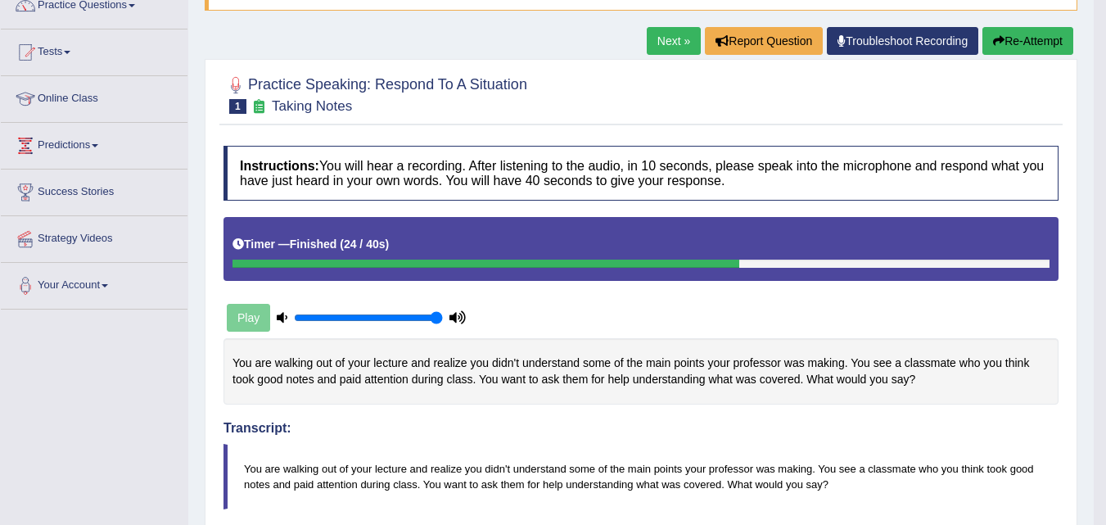
click at [654, 38] on link "Next »" at bounding box center [674, 41] width 54 height 28
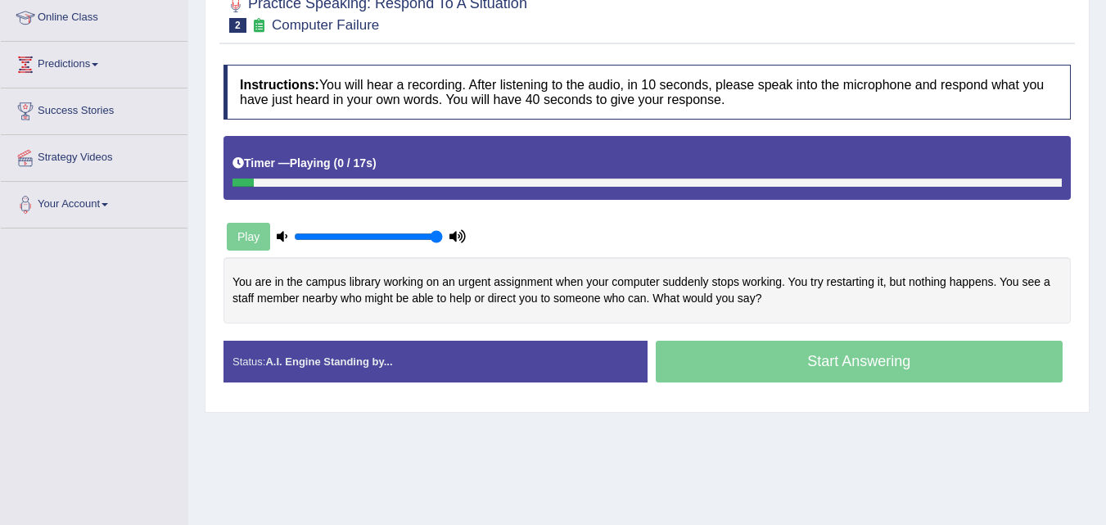
scroll to position [229, 0]
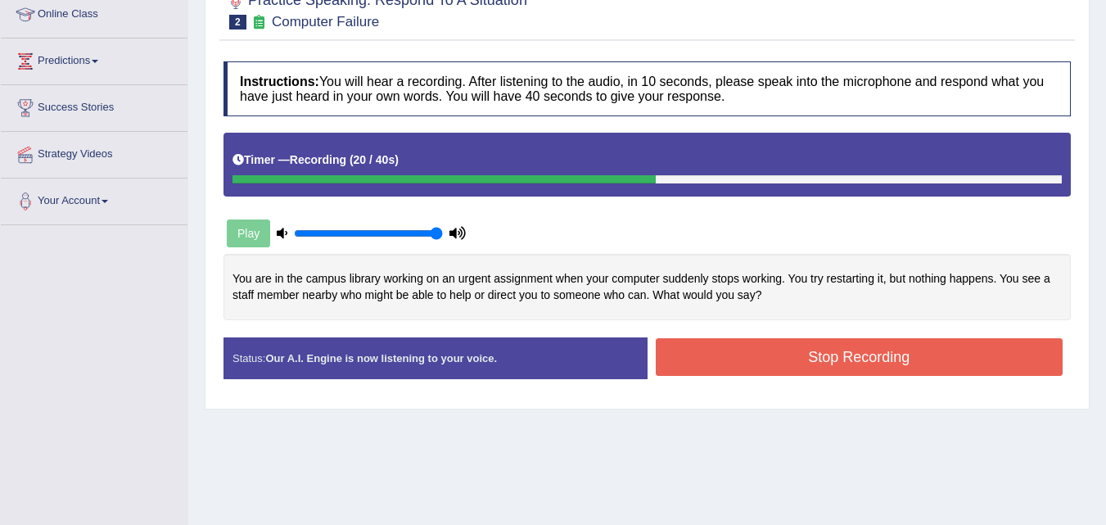
click at [765, 363] on button "Stop Recording" at bounding box center [860, 357] width 408 height 38
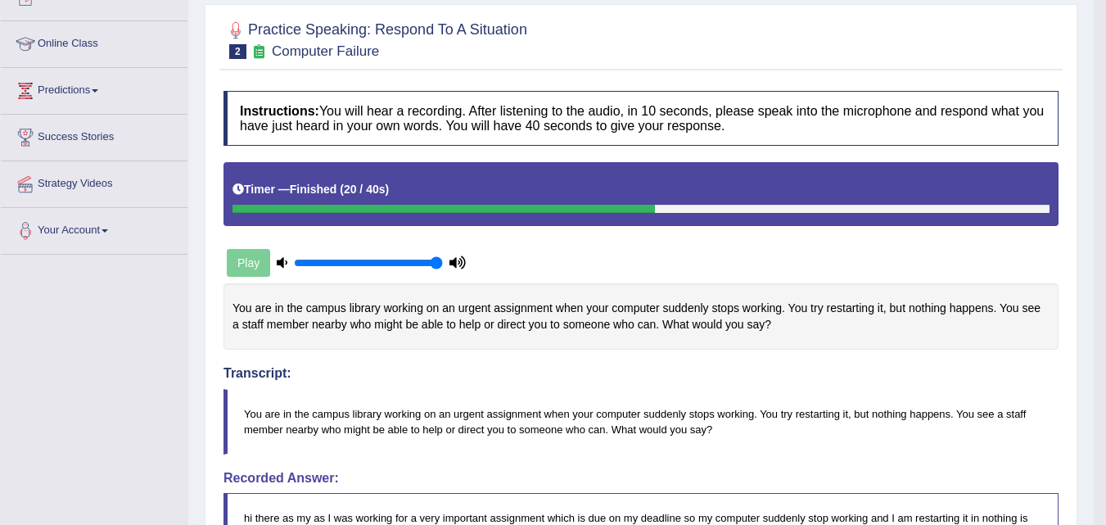
scroll to position [156, 0]
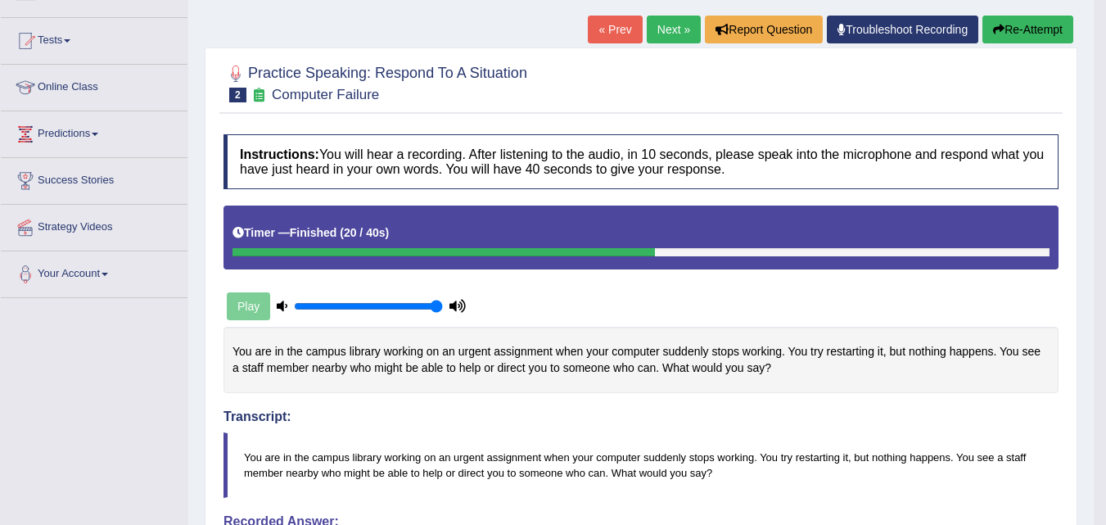
click at [669, 31] on link "Next »" at bounding box center [674, 30] width 54 height 28
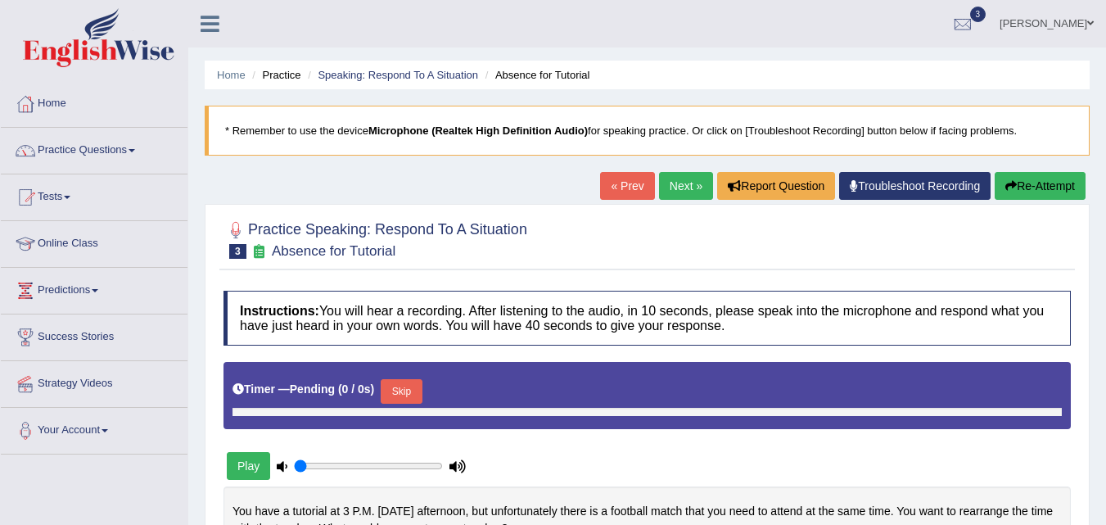
type input "1"
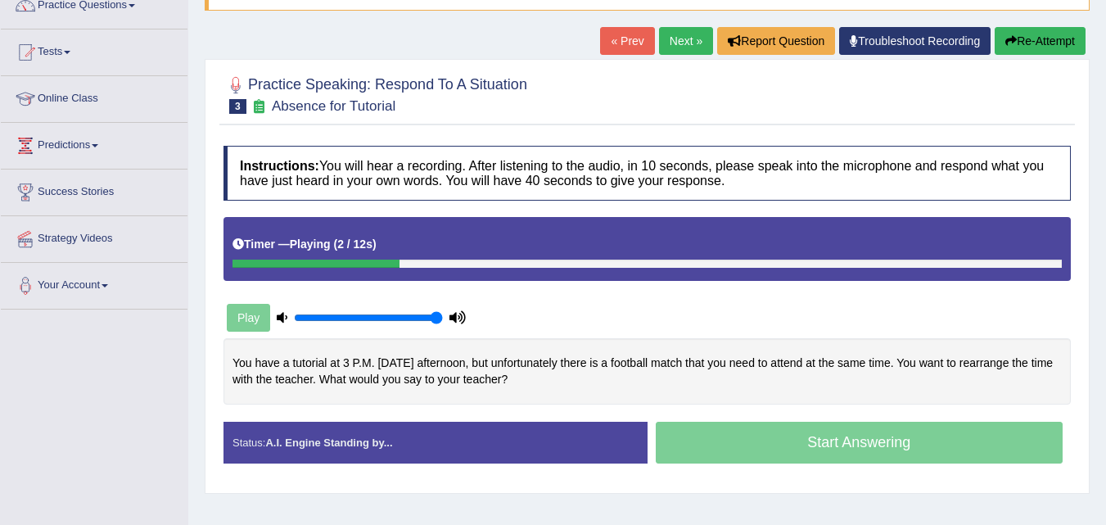
scroll to position [164, 0]
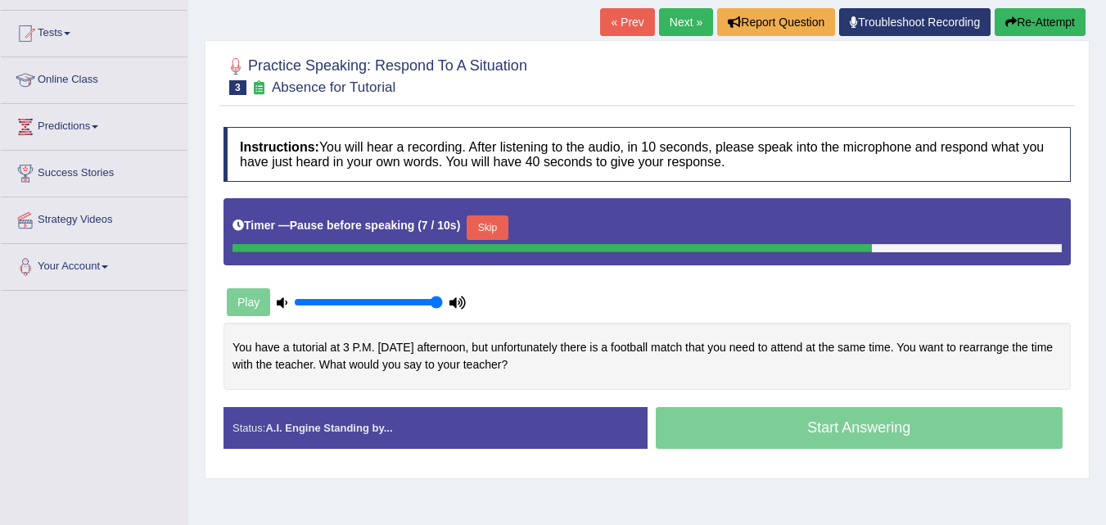
click at [868, 426] on div "Start Answering" at bounding box center [859, 430] width 424 height 46
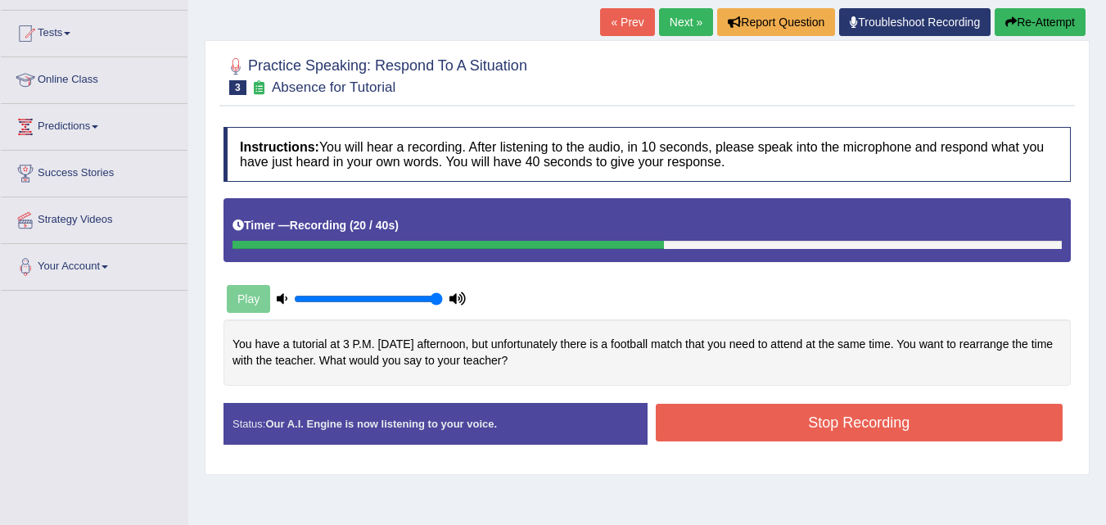
click at [750, 415] on button "Stop Recording" at bounding box center [860, 422] width 408 height 38
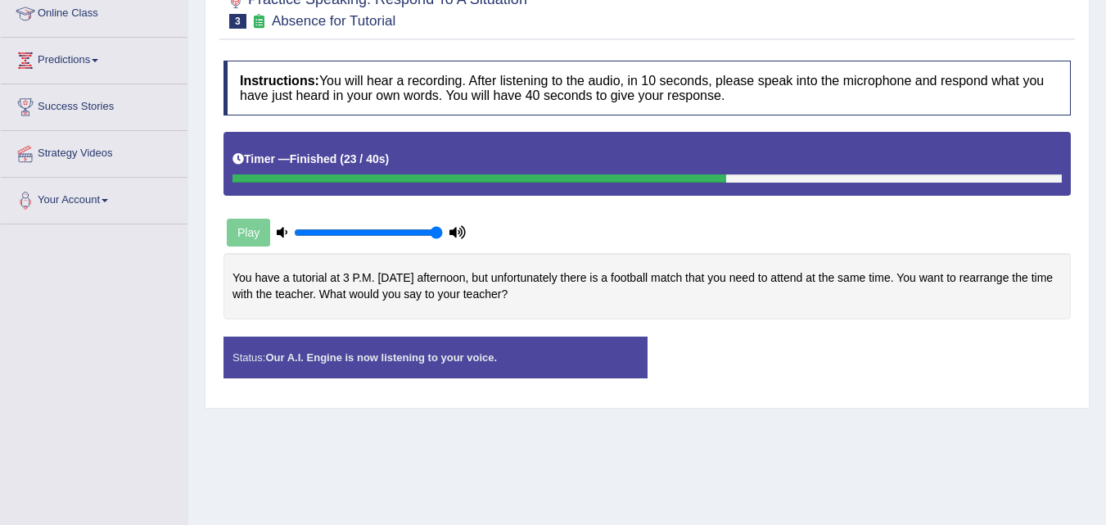
scroll to position [251, 0]
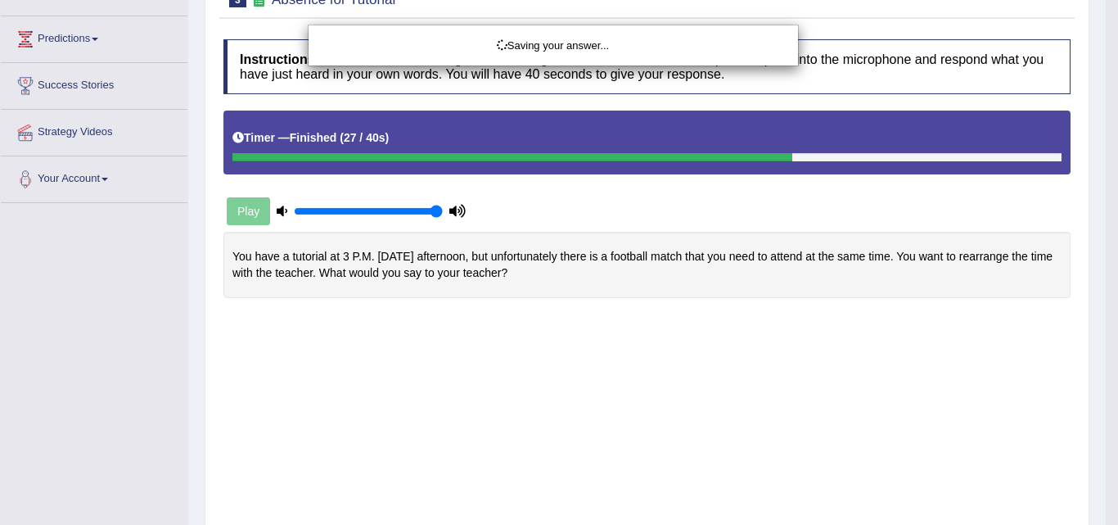
click at [1105, 521] on div "Saving your answer..." at bounding box center [559, 262] width 1118 height 525
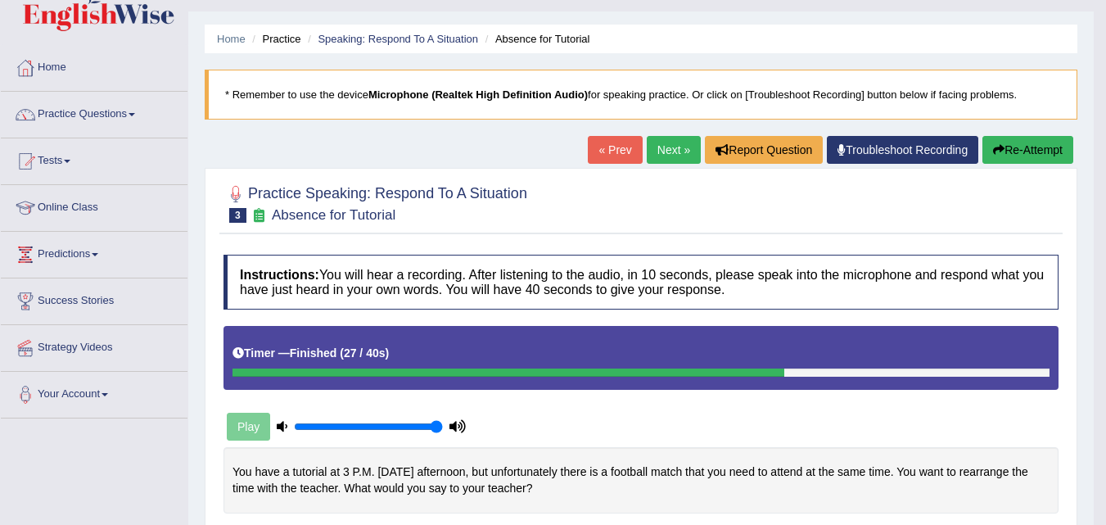
scroll to position [0, 0]
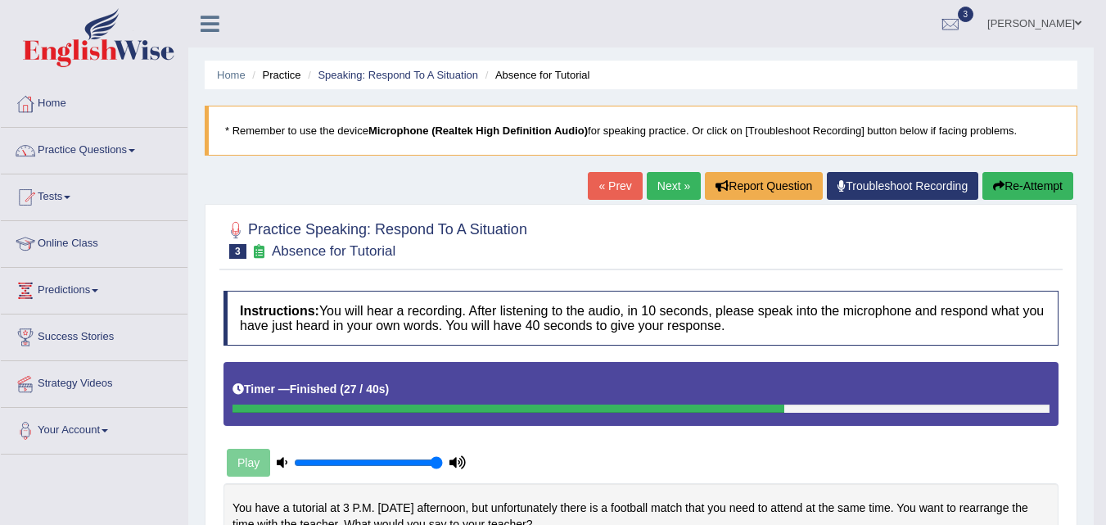
click at [656, 183] on link "Next »" at bounding box center [674, 186] width 54 height 28
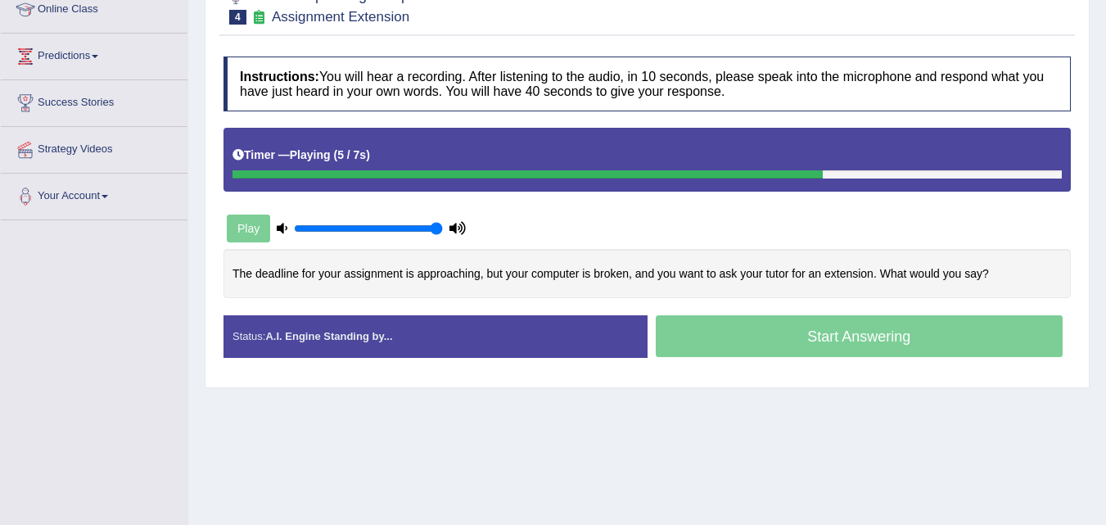
scroll to position [262, 0]
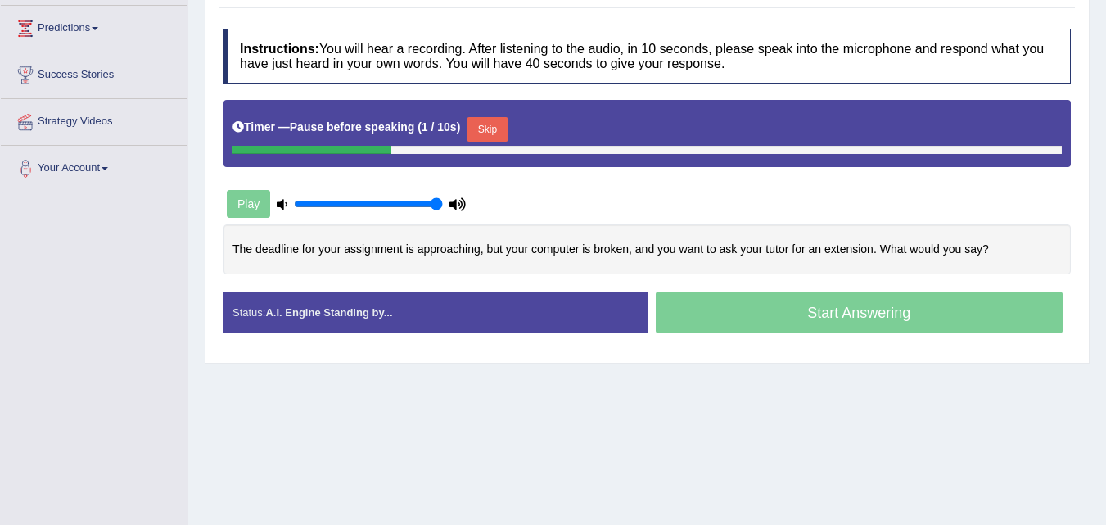
click at [716, 310] on div "Start Answering" at bounding box center [859, 314] width 424 height 46
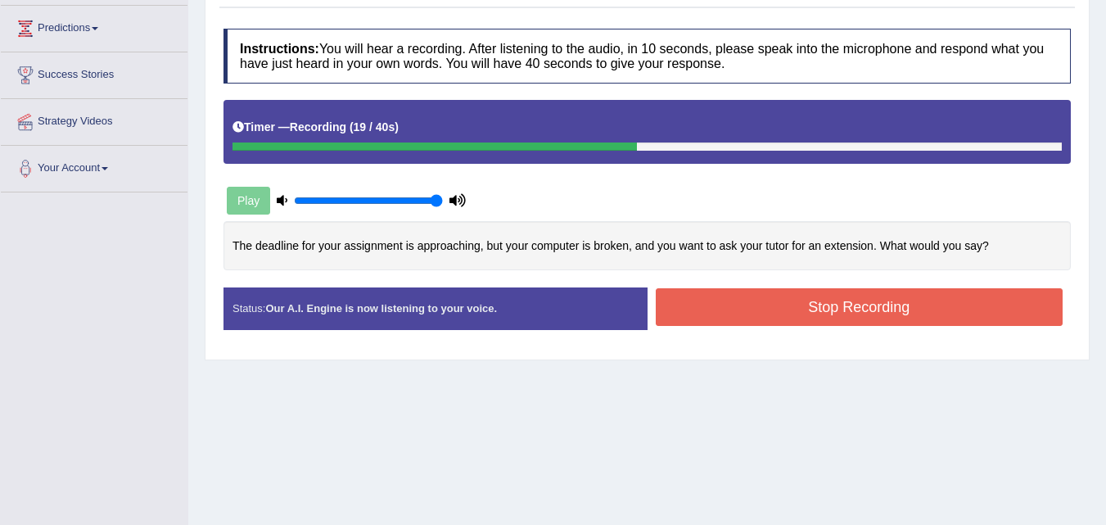
click at [744, 304] on button "Stop Recording" at bounding box center [860, 307] width 408 height 38
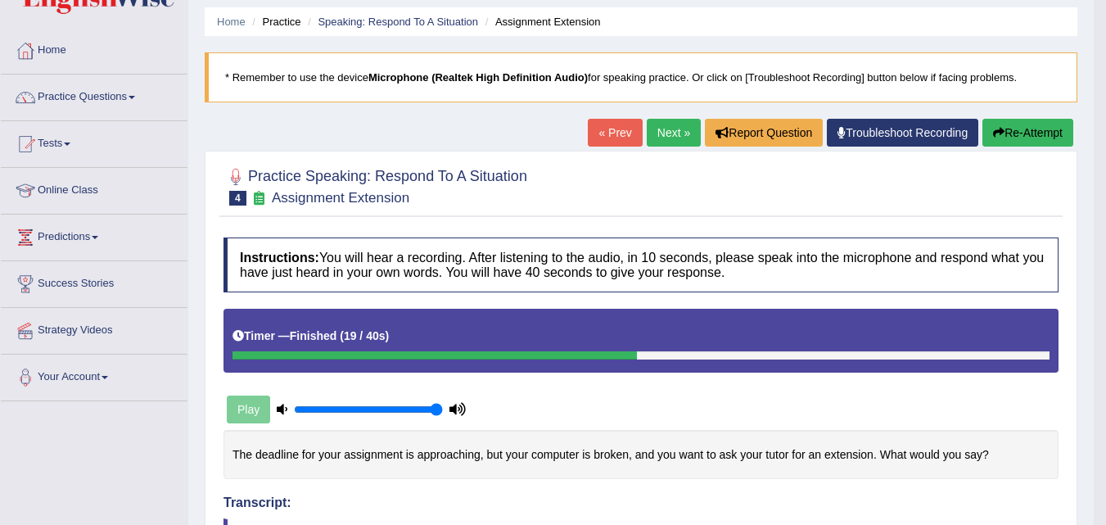
scroll to position [0, 0]
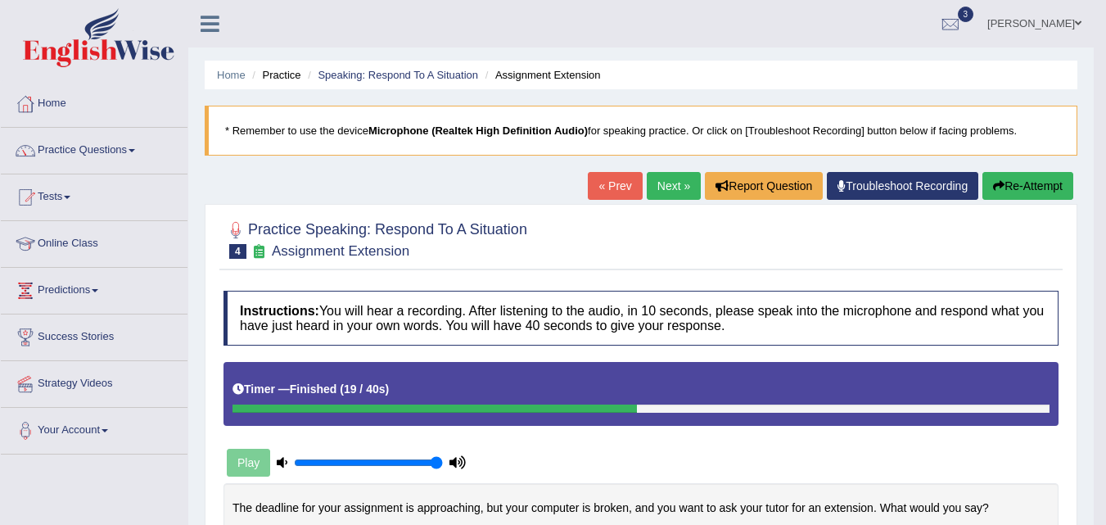
click at [1083, 22] on link "Ankit Kapoor" at bounding box center [1034, 21] width 119 height 43
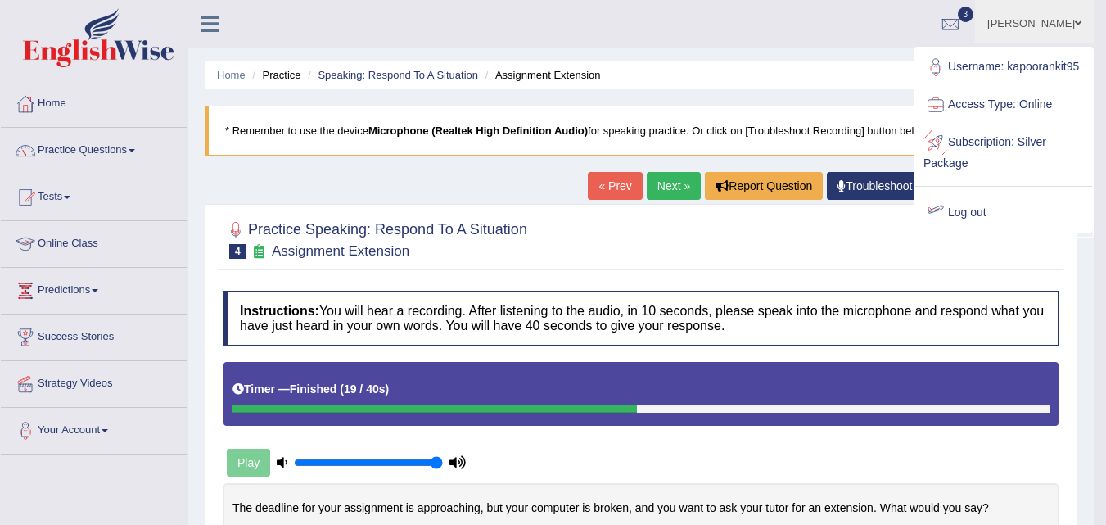
click at [999, 211] on link "Log out" at bounding box center [1003, 213] width 177 height 38
